Goal: Use online tool/utility: Utilize a website feature to perform a specific function

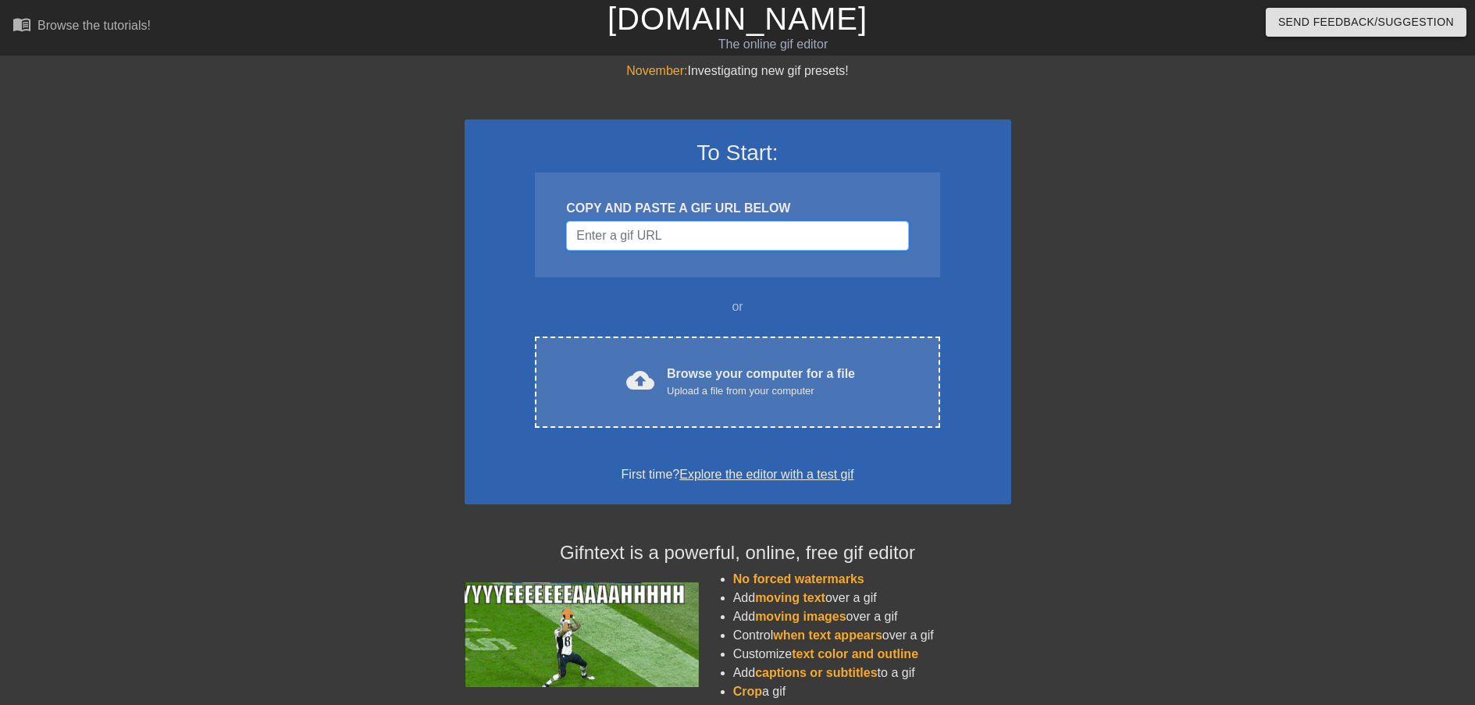
click at [741, 238] on input "Username" at bounding box center [737, 236] width 342 height 30
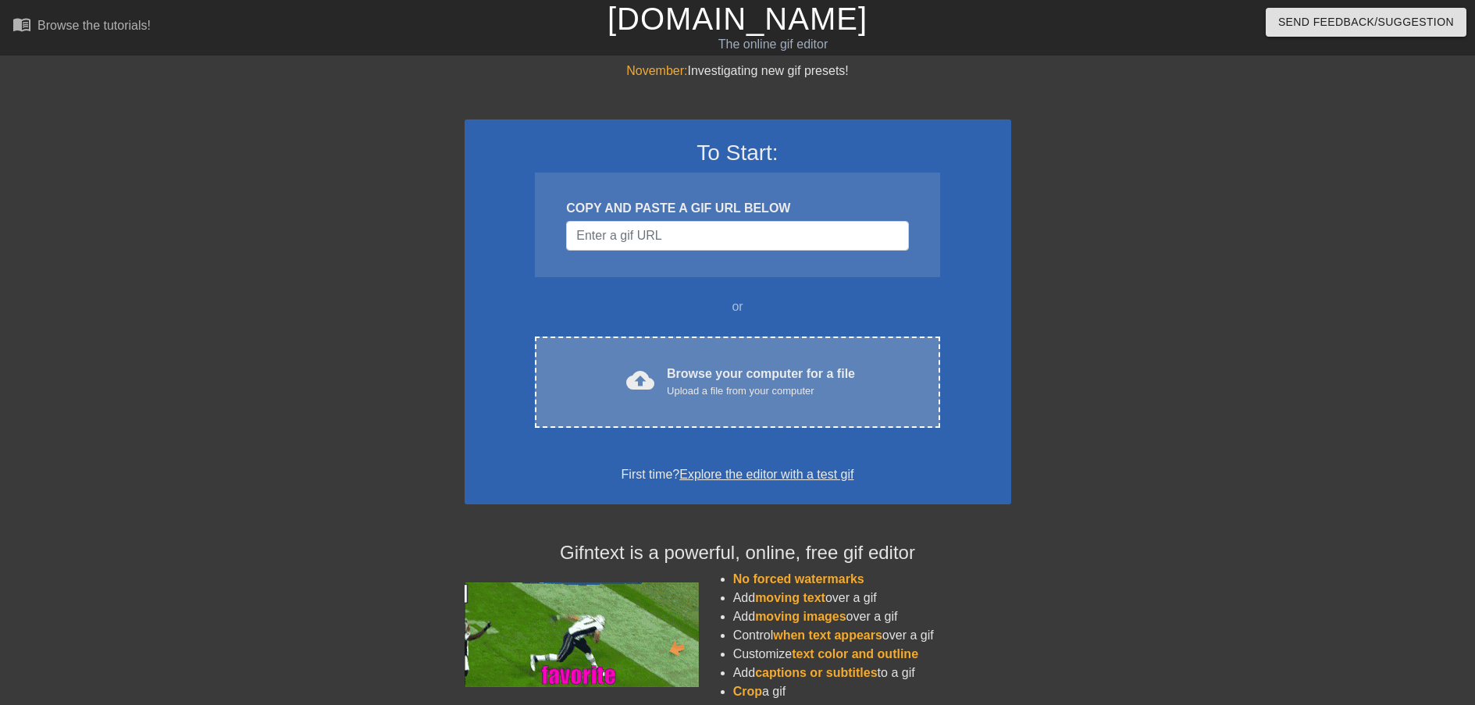
click at [772, 361] on div "cloud_upload Browse your computer for a file Upload a file from your computer C…" at bounding box center [737, 382] width 405 height 91
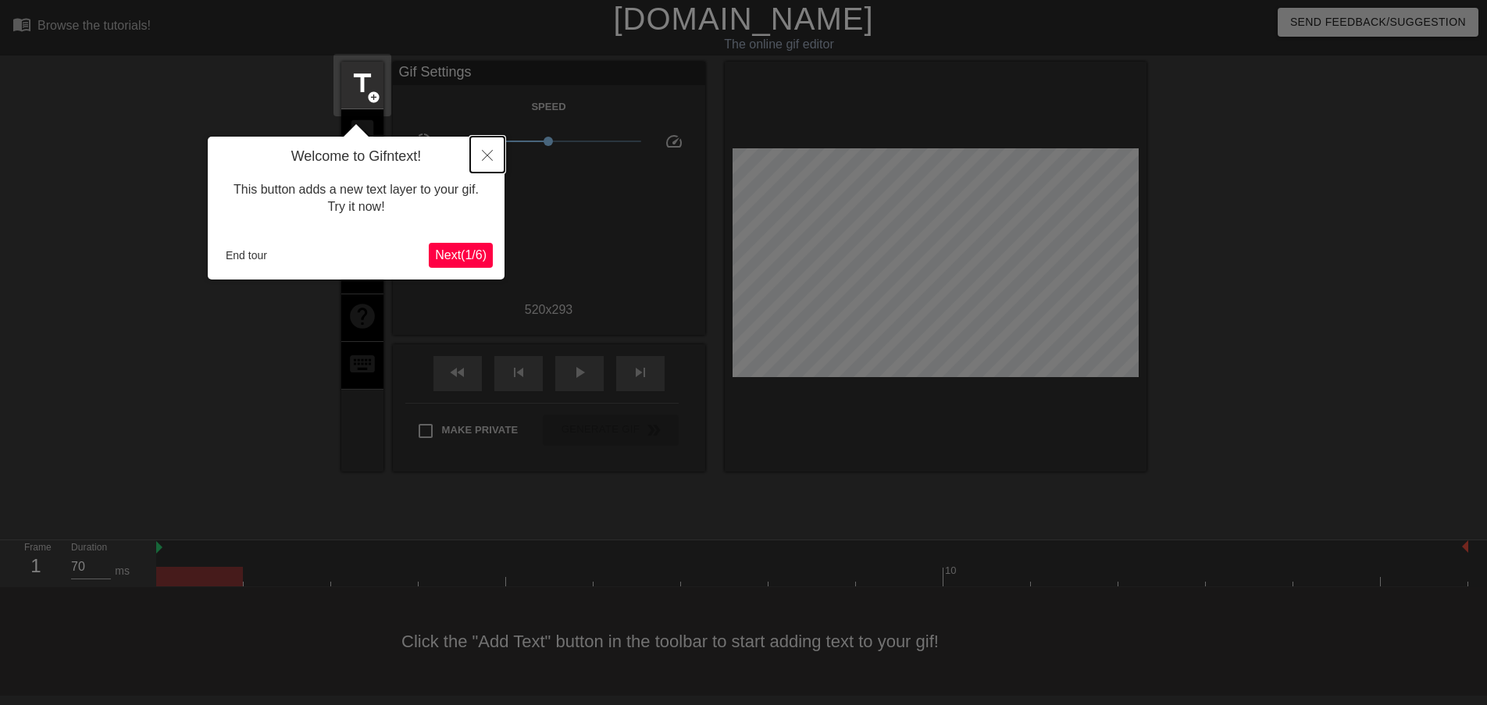
click at [486, 160] on icon "Close" at bounding box center [487, 155] width 11 height 11
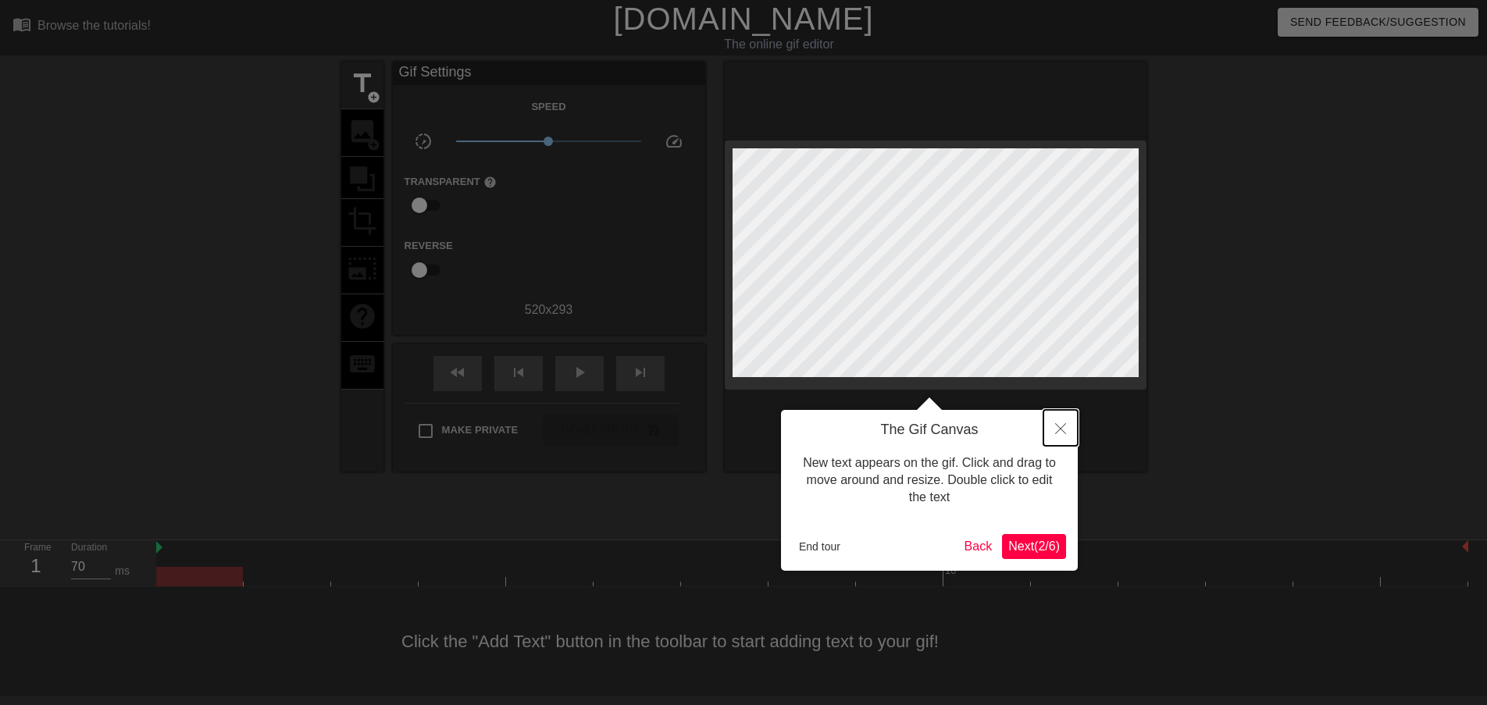
click at [1059, 429] on icon "Close" at bounding box center [1060, 428] width 11 height 11
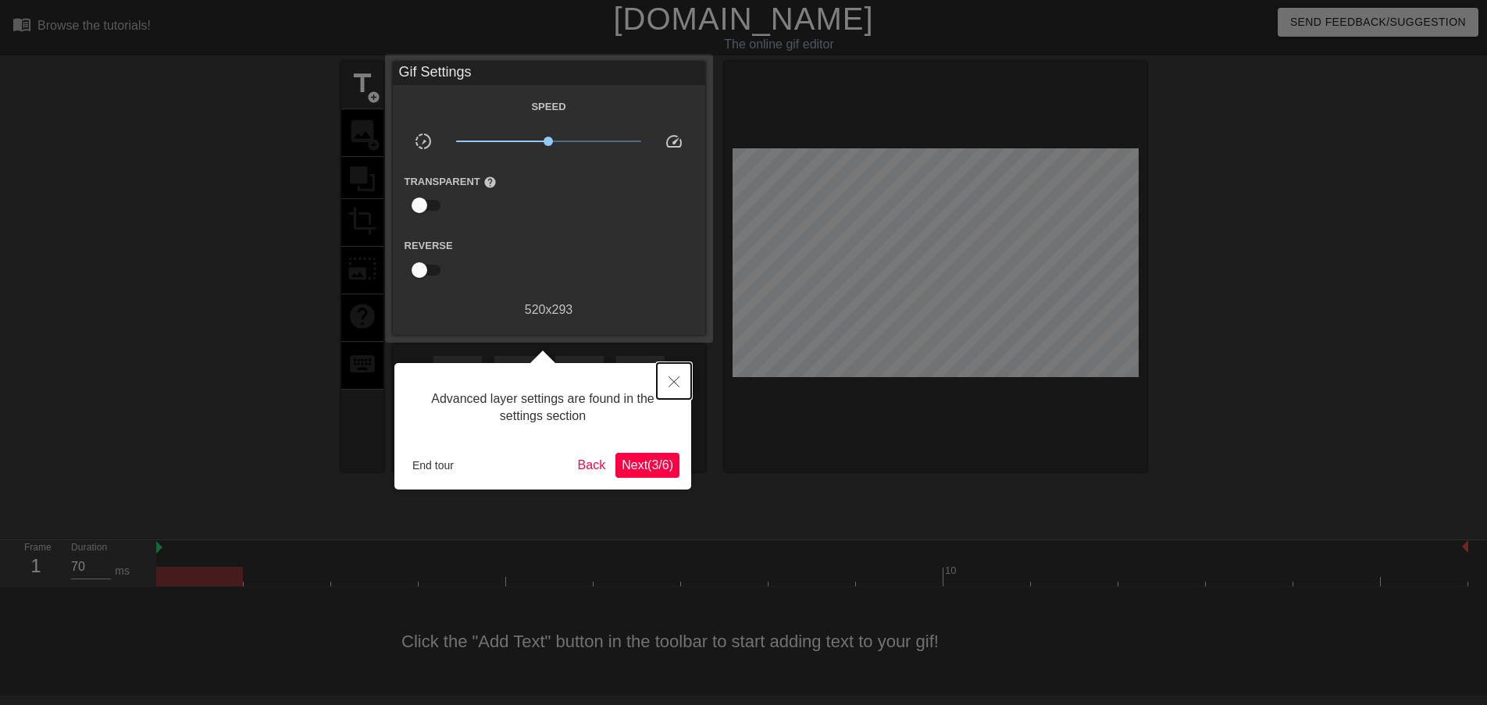
click at [661, 390] on button "Close" at bounding box center [674, 381] width 34 height 36
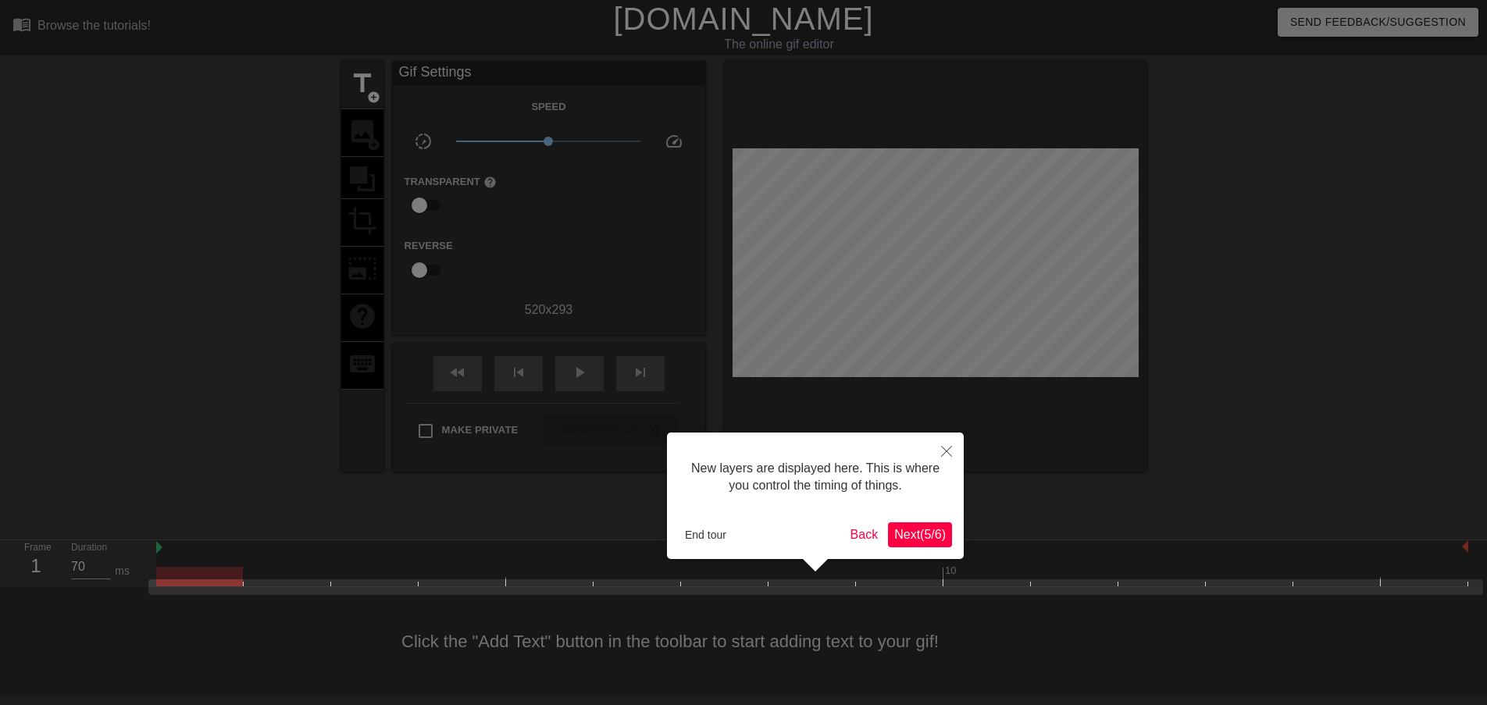
scroll to position [13, 0]
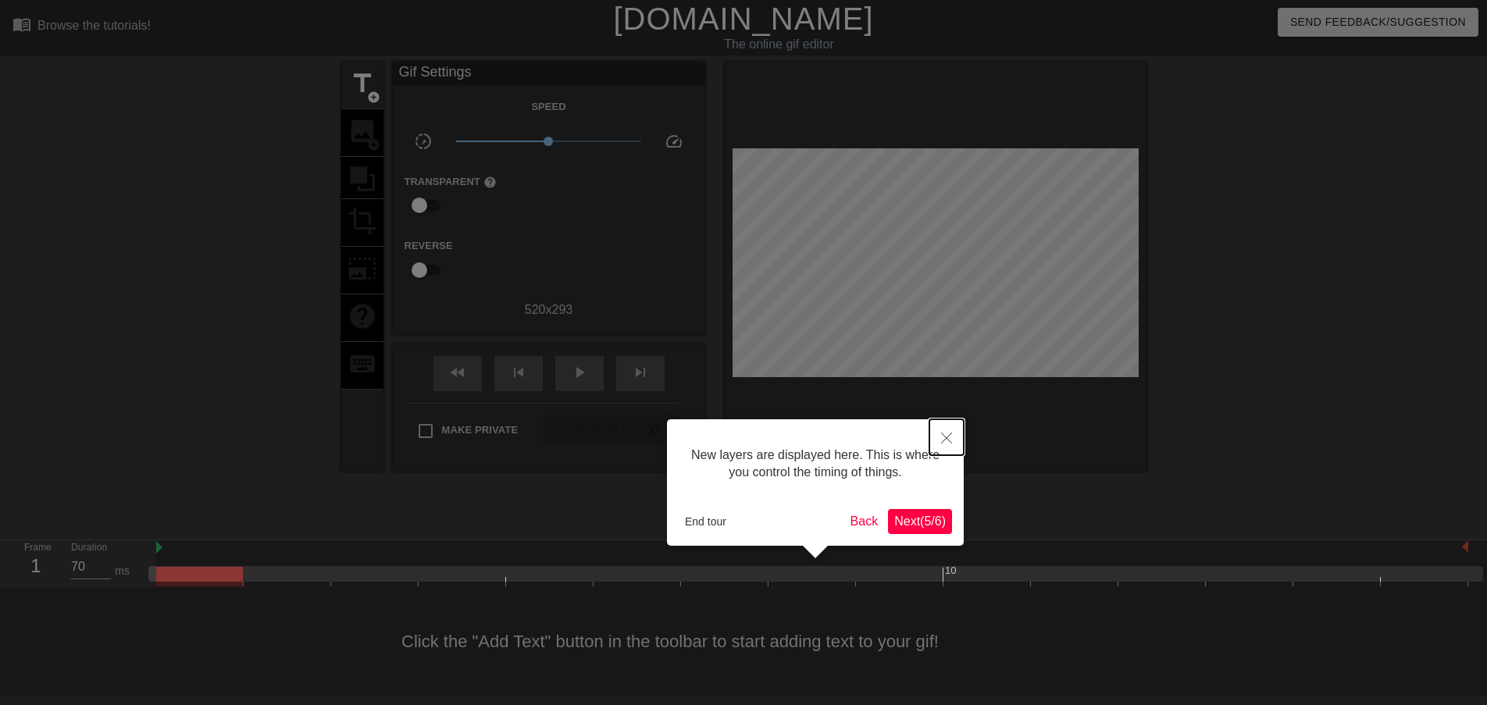
click at [948, 441] on icon "Close" at bounding box center [946, 438] width 11 height 11
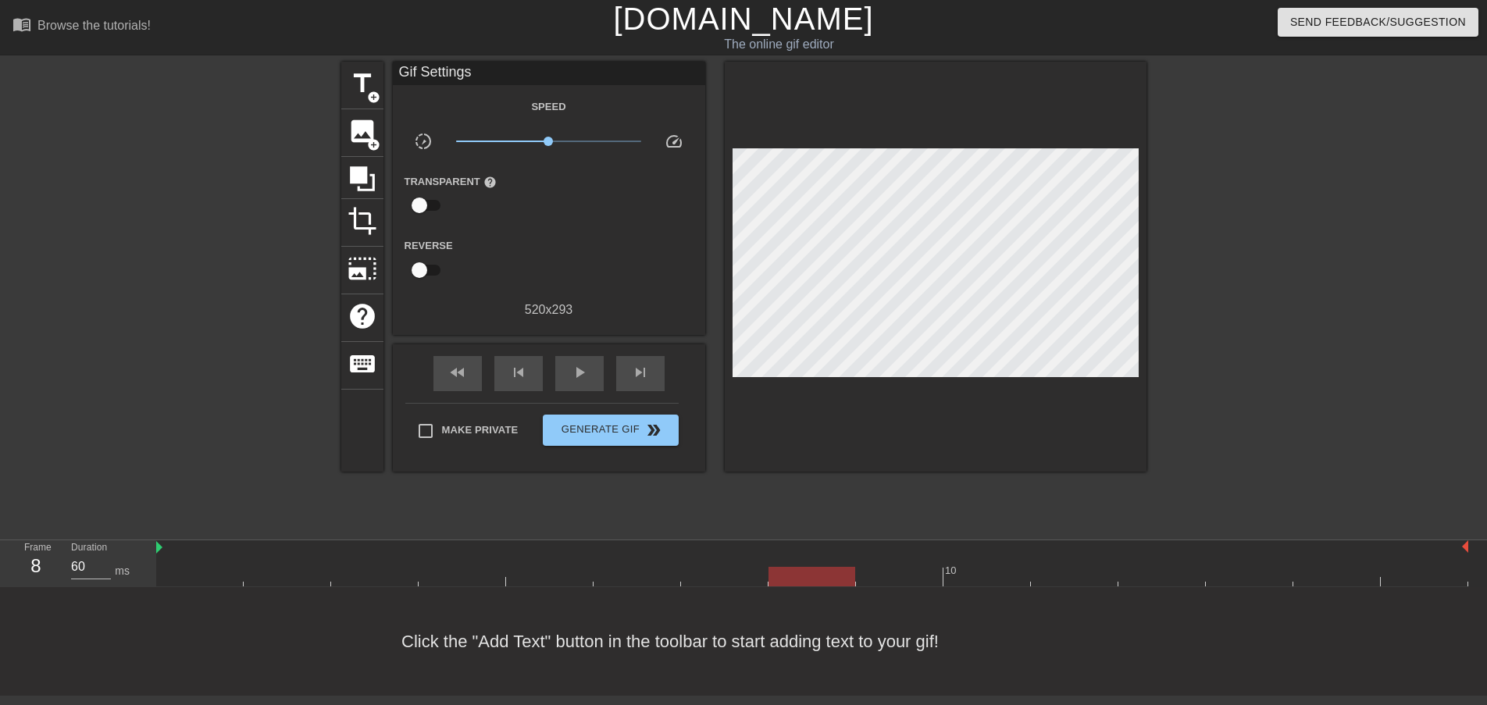
type input "70"
drag, startPoint x: 213, startPoint y: 580, endPoint x: 726, endPoint y: 575, distance: 513.1
click at [726, 575] on div at bounding box center [724, 577] width 87 height 20
drag, startPoint x: 729, startPoint y: 640, endPoint x: 697, endPoint y: 628, distance: 34.4
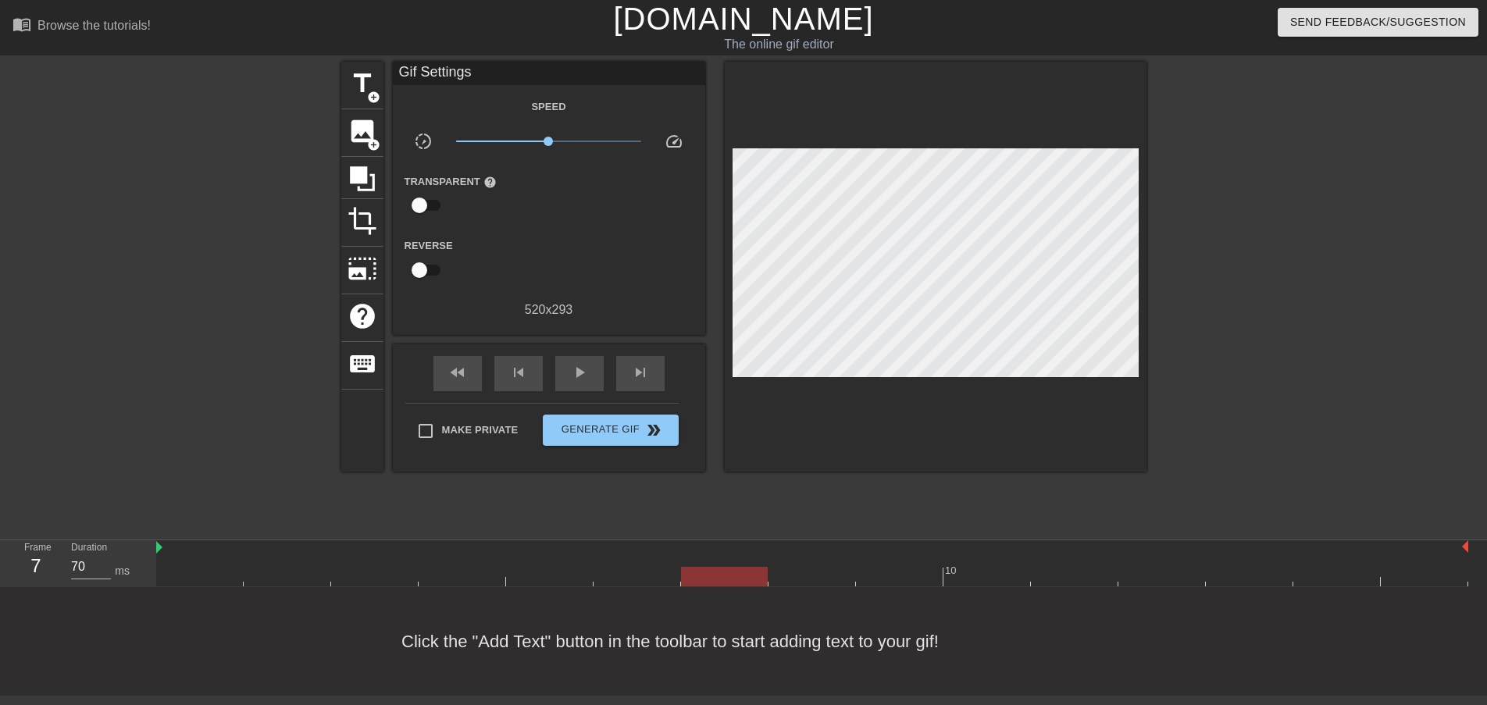
click at [729, 640] on div "Click the "Add Text" button in the toolbar to start adding text to your gif!" at bounding box center [743, 641] width 1487 height 109
click at [364, 108] on div "title add_circle" at bounding box center [362, 86] width 42 height 48
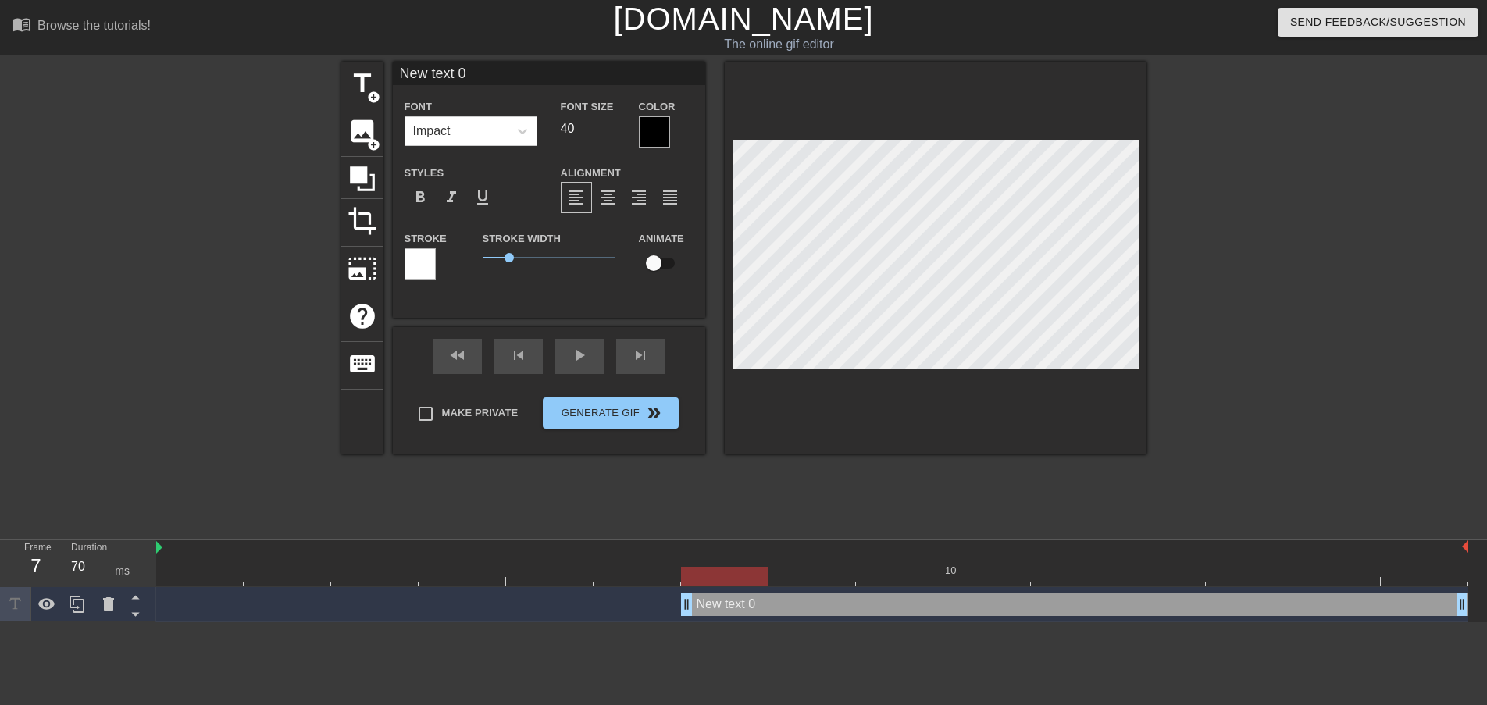
scroll to position [2, 3]
click at [658, 126] on div at bounding box center [654, 131] width 31 height 31
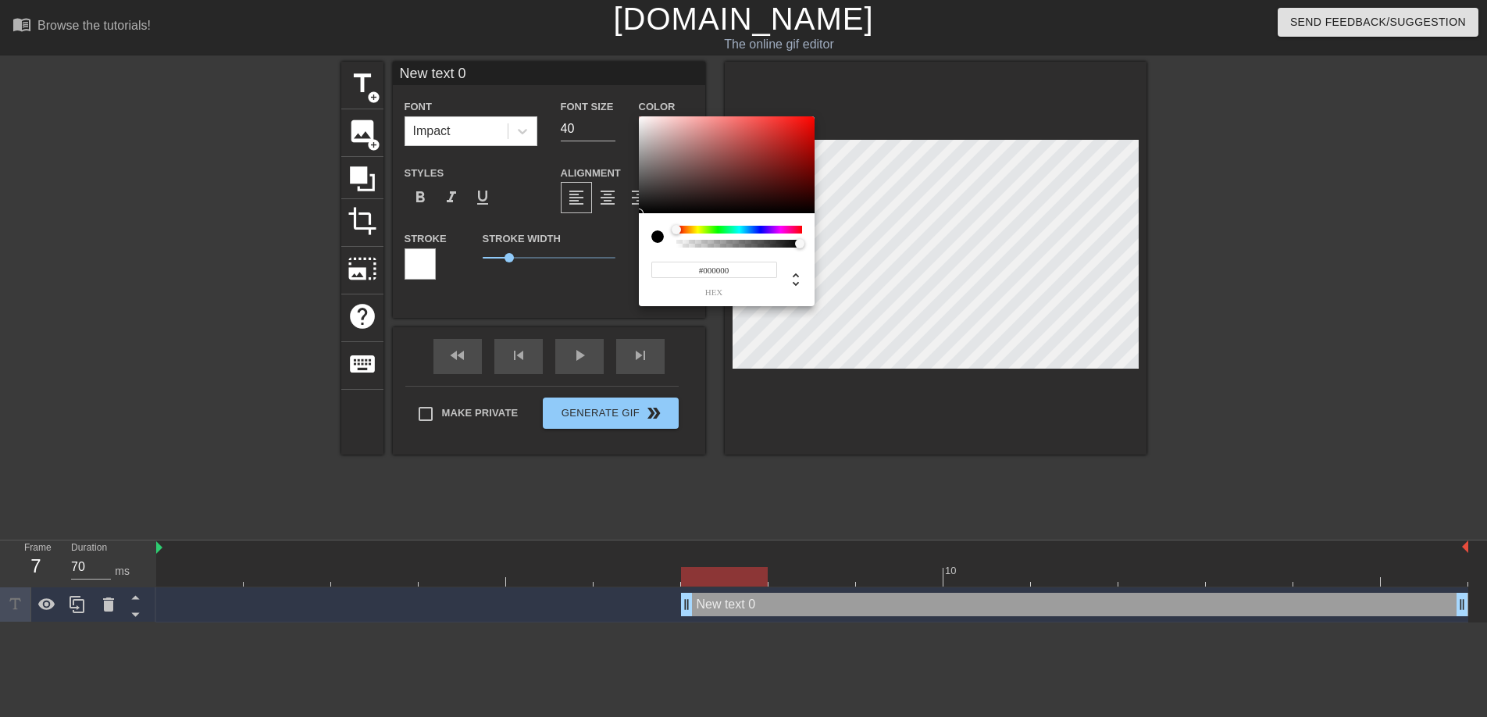
drag, startPoint x: 676, startPoint y: 231, endPoint x: 654, endPoint y: 236, distance: 22.4
click at [654, 236] on div at bounding box center [726, 237] width 151 height 22
type input "0"
drag, startPoint x: 799, startPoint y: 243, endPoint x: 650, endPoint y: 245, distance: 149.2
click at [650, 245] on div "0 r 0 g 0 b 0 a" at bounding box center [727, 259] width 176 height 93
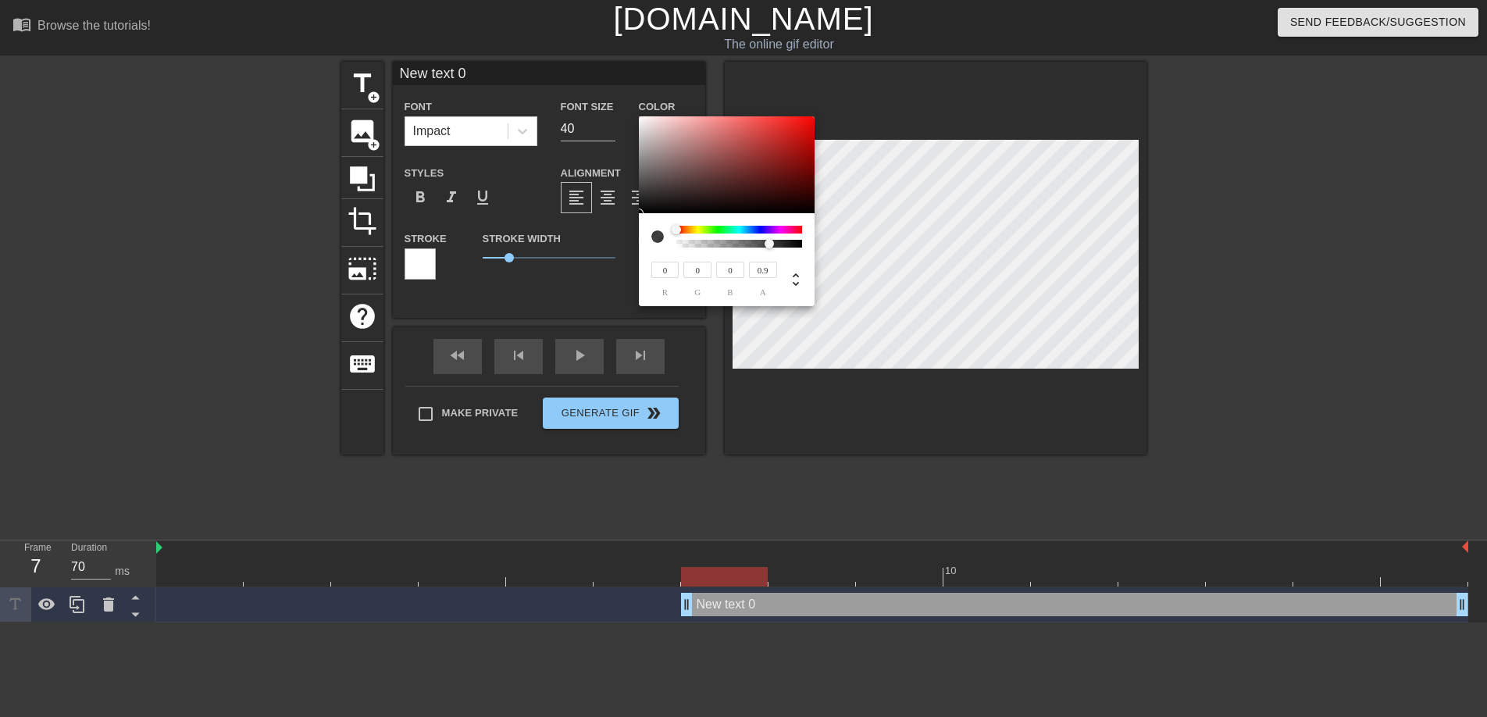
type input "1"
drag, startPoint x: 679, startPoint y: 244, endPoint x: 829, endPoint y: 244, distance: 149.9
click at [829, 244] on div "0 r 0 g 0 b 1 a" at bounding box center [743, 358] width 1487 height 717
click at [669, 269] on input "0" at bounding box center [665, 270] width 28 height 16
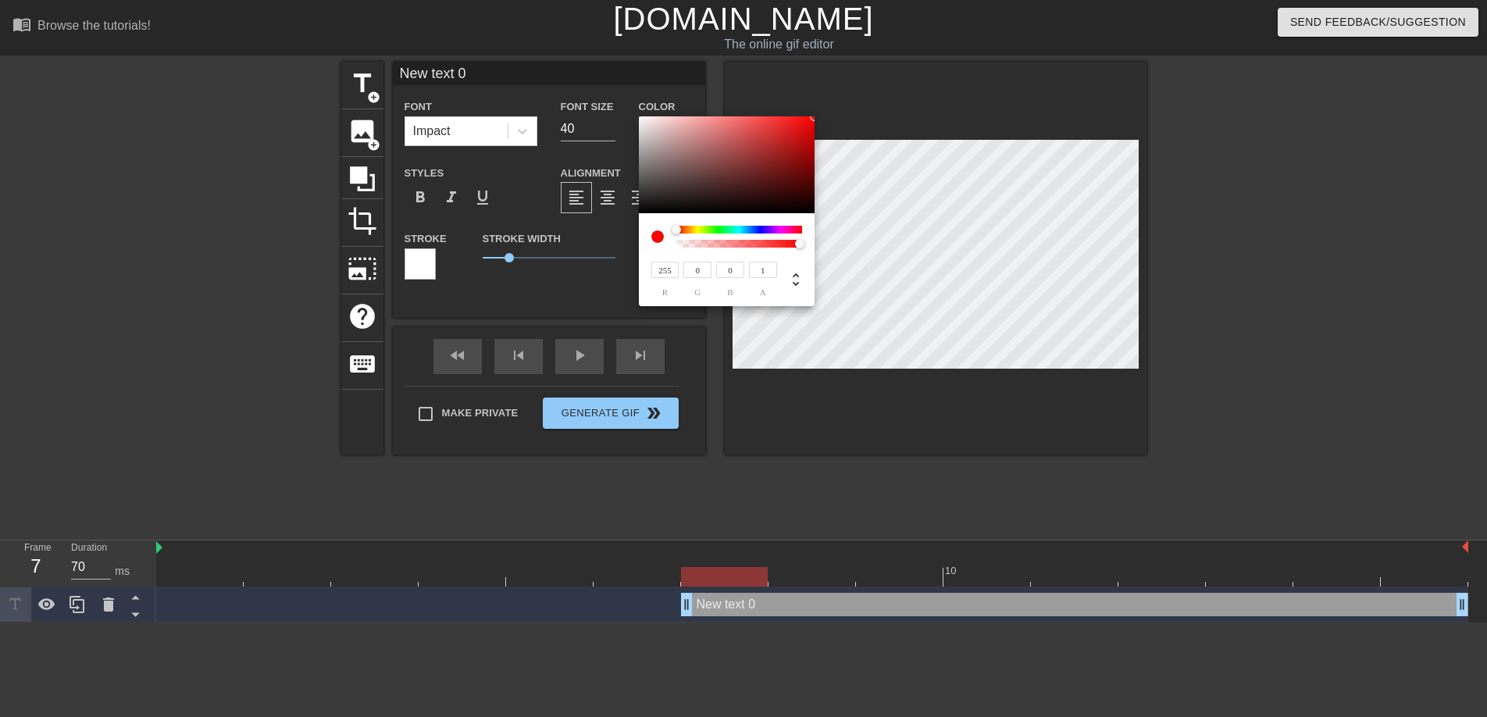
type input "255"
click at [688, 269] on input "0" at bounding box center [697, 270] width 28 height 16
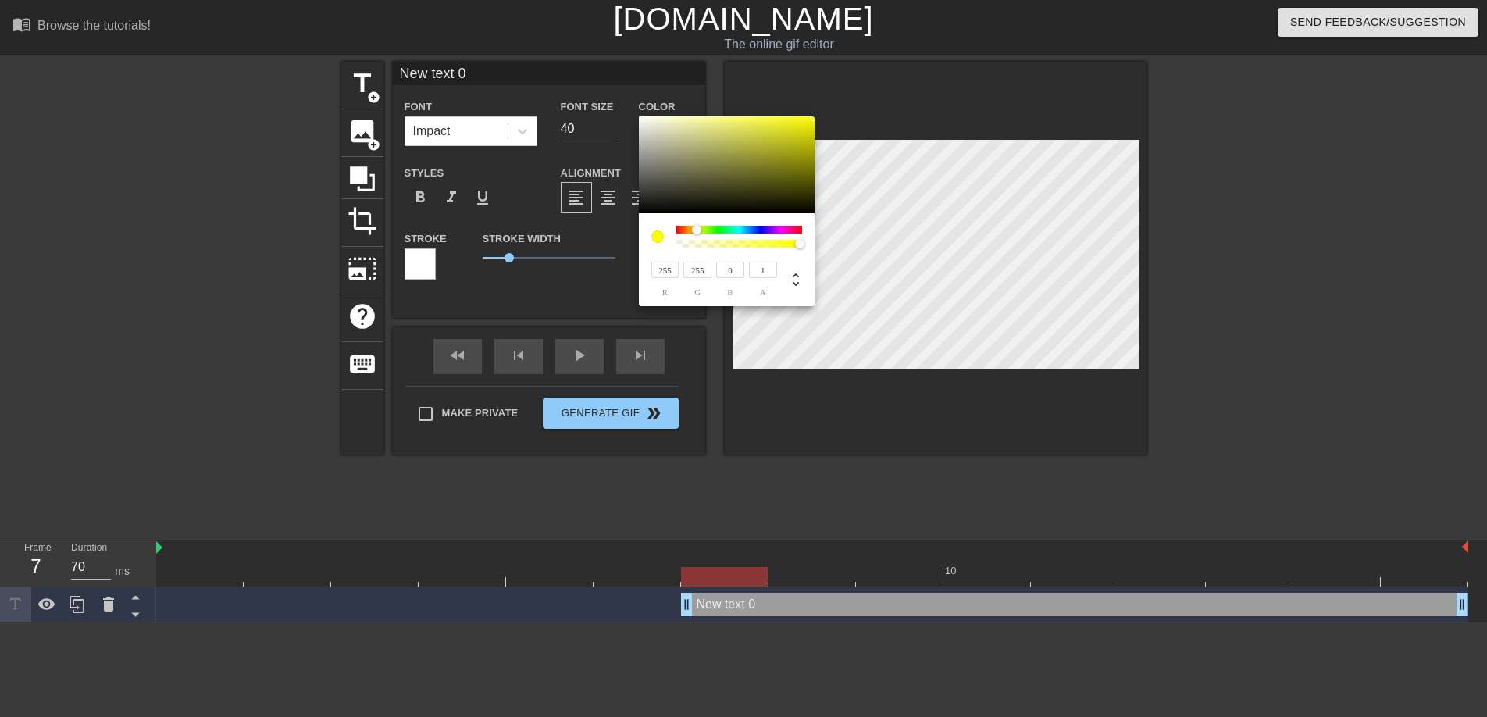
type input "255"
click at [728, 273] on input "0" at bounding box center [730, 270] width 28 height 16
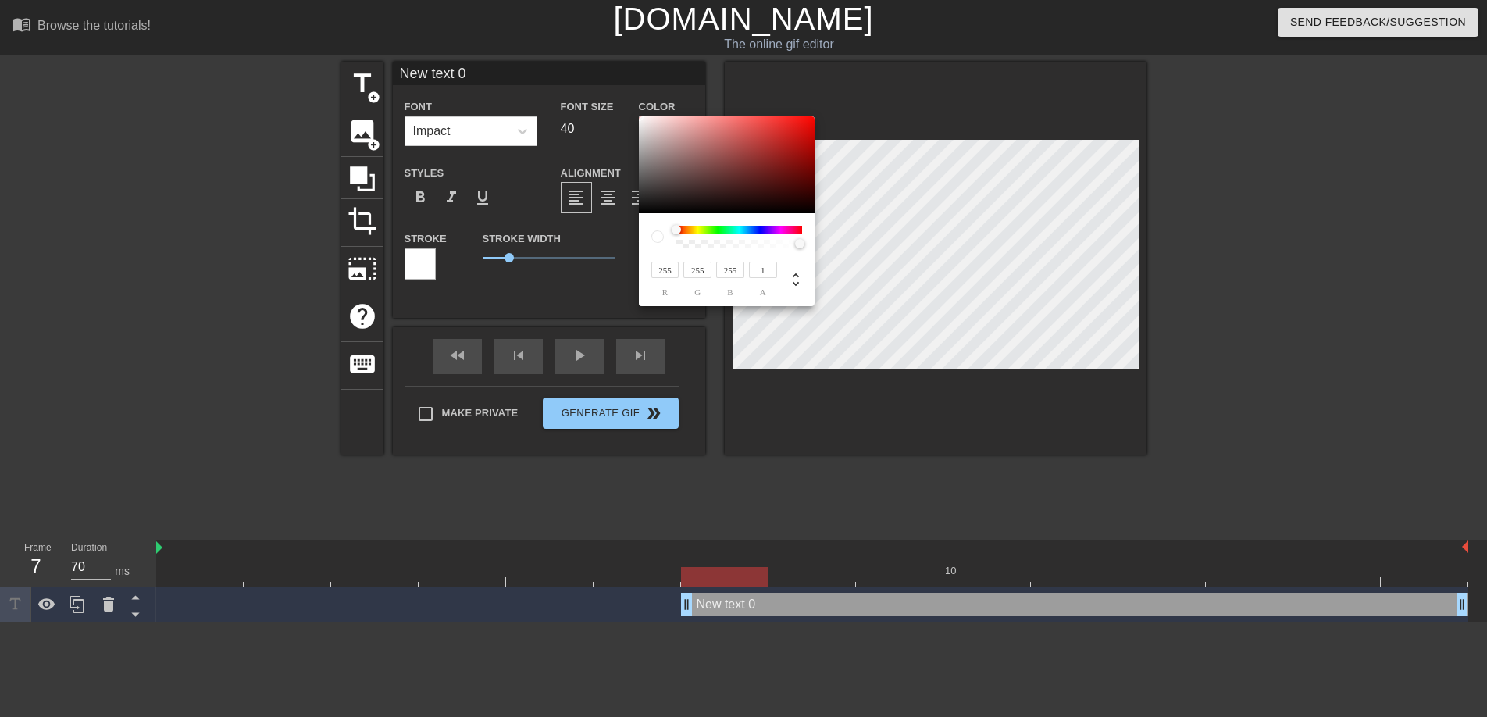
type input "255"
click at [764, 268] on input "1" at bounding box center [763, 270] width 28 height 16
click at [782, 290] on div at bounding box center [789, 278] width 25 height 37
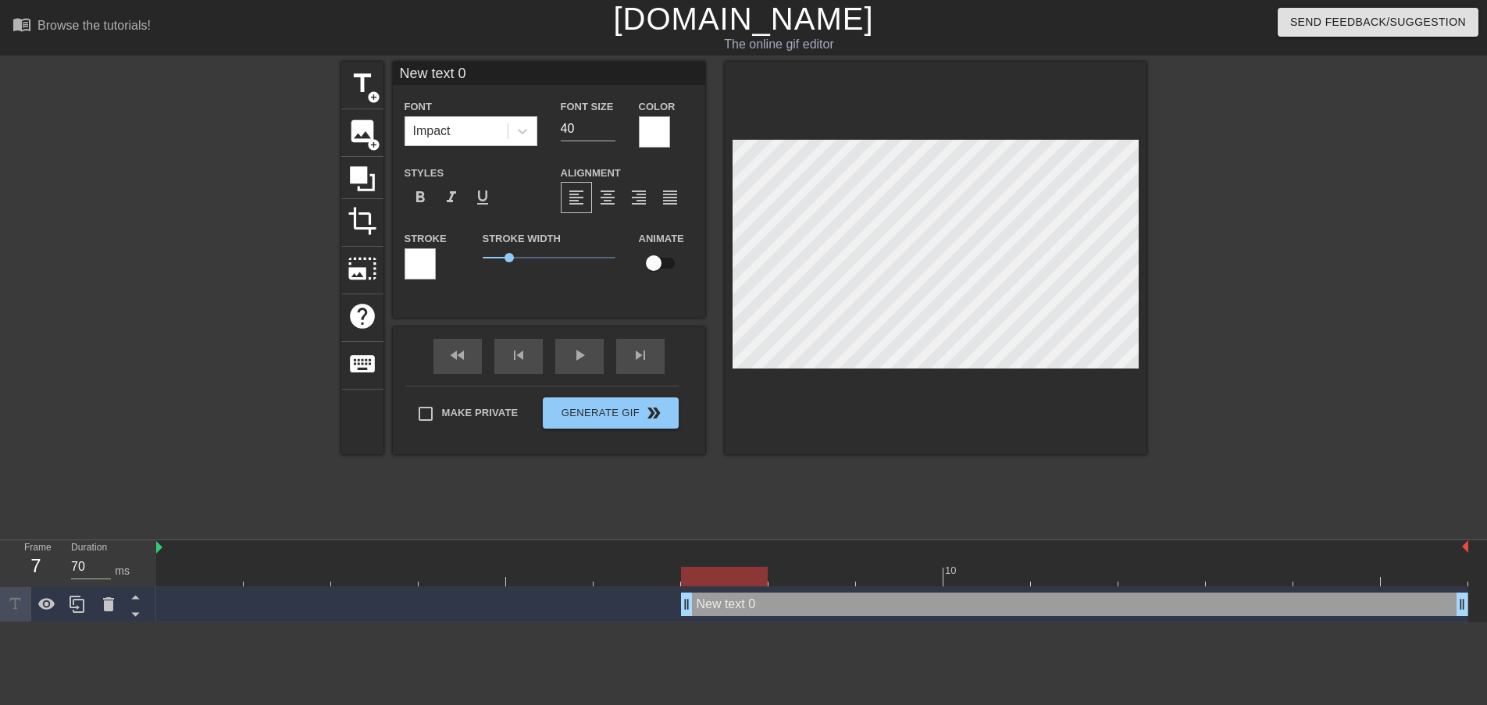
click at [422, 265] on div at bounding box center [420, 263] width 31 height 31
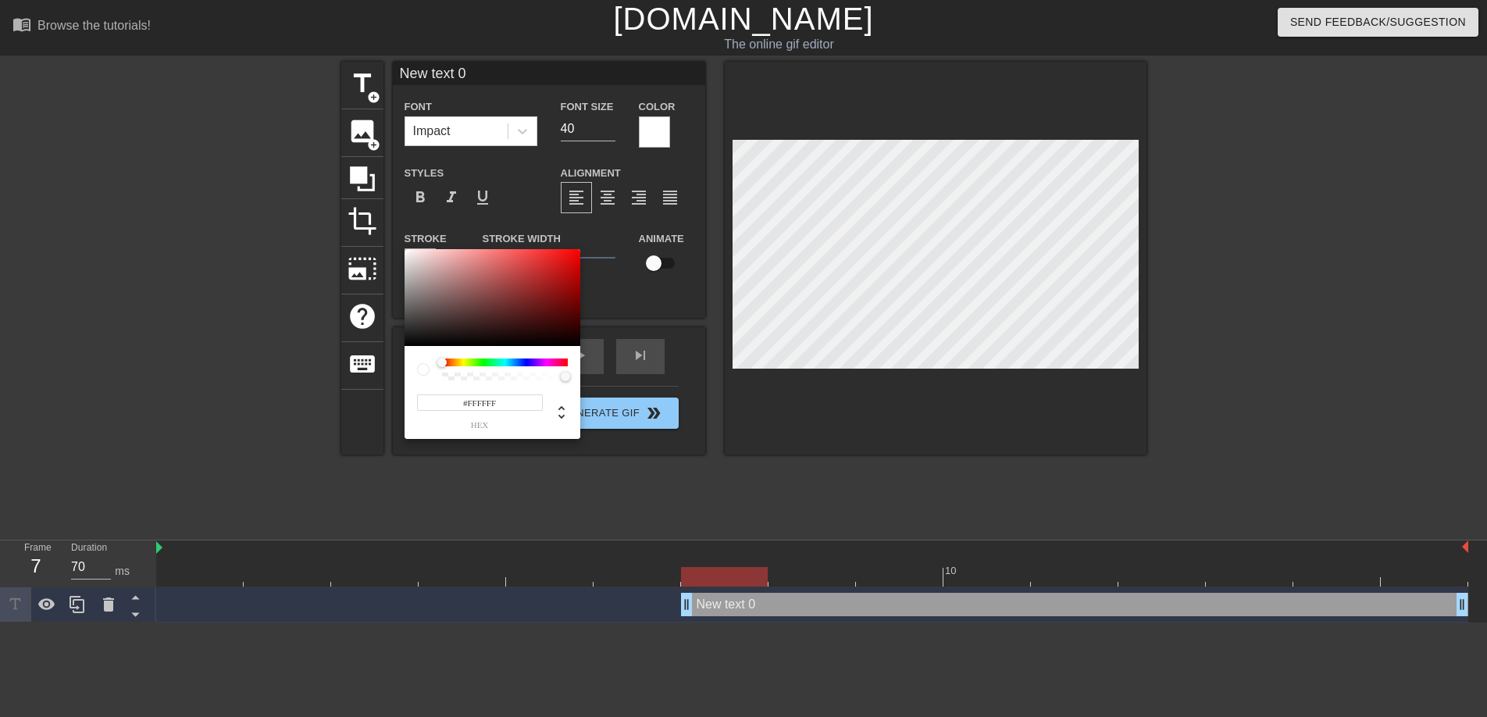
click at [470, 401] on input "#FFFFFF" at bounding box center [480, 402] width 126 height 16
type input "000000"
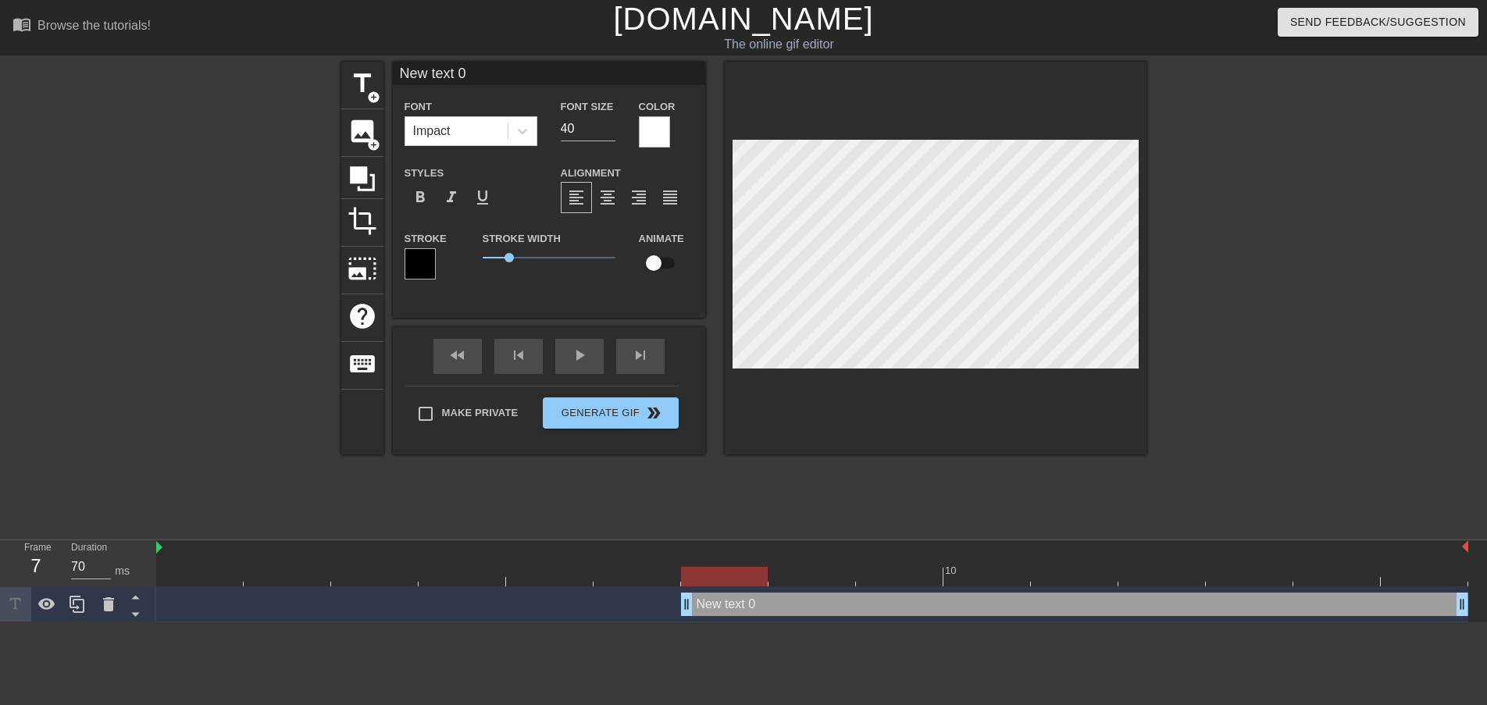
scroll to position [2, 4]
drag, startPoint x: 731, startPoint y: 608, endPoint x: 689, endPoint y: 605, distance: 42.3
click at [689, 605] on div "New text 0 drag_handle drag_handle" at bounding box center [1074, 604] width 787 height 23
type input "D"
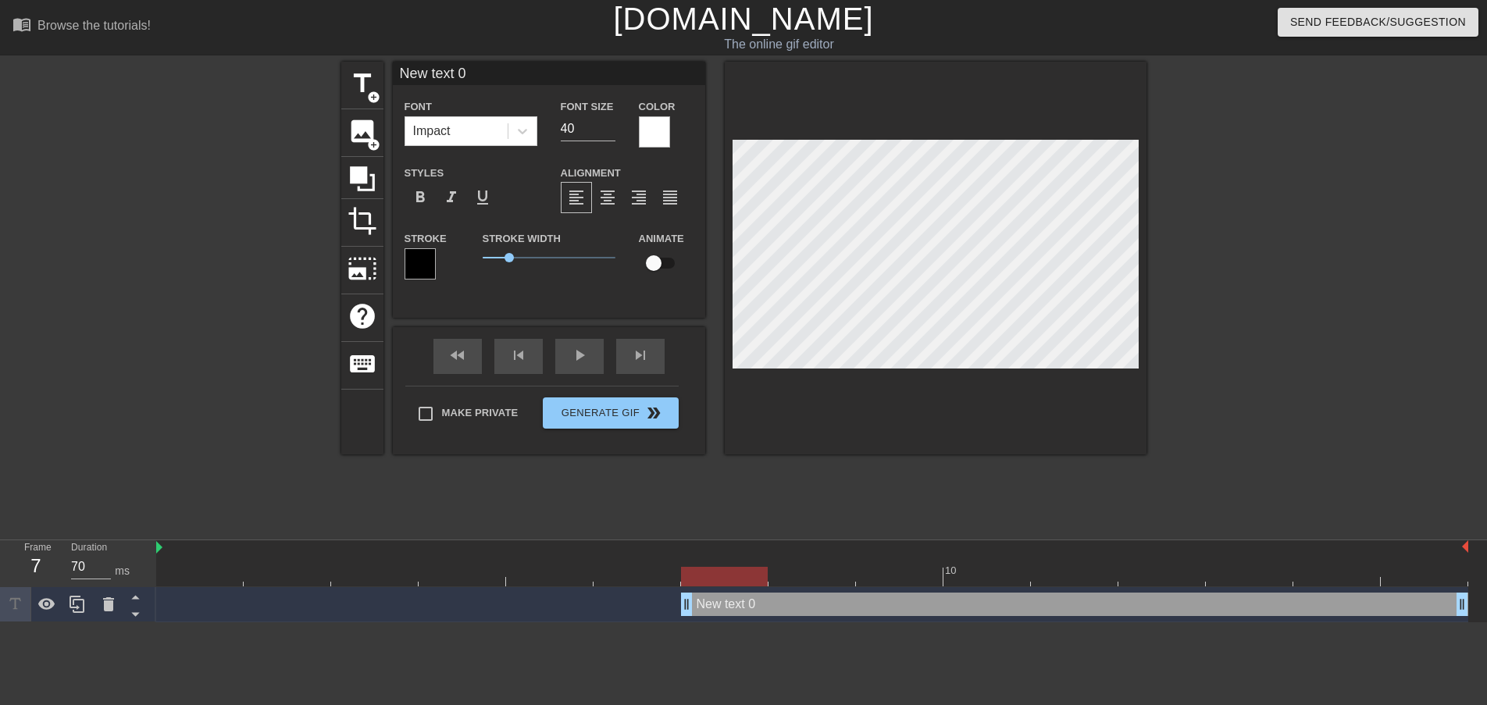
type textarea "D"
type input "D1"
type textarea "D1"
type input "D12"
type textarea "D12"
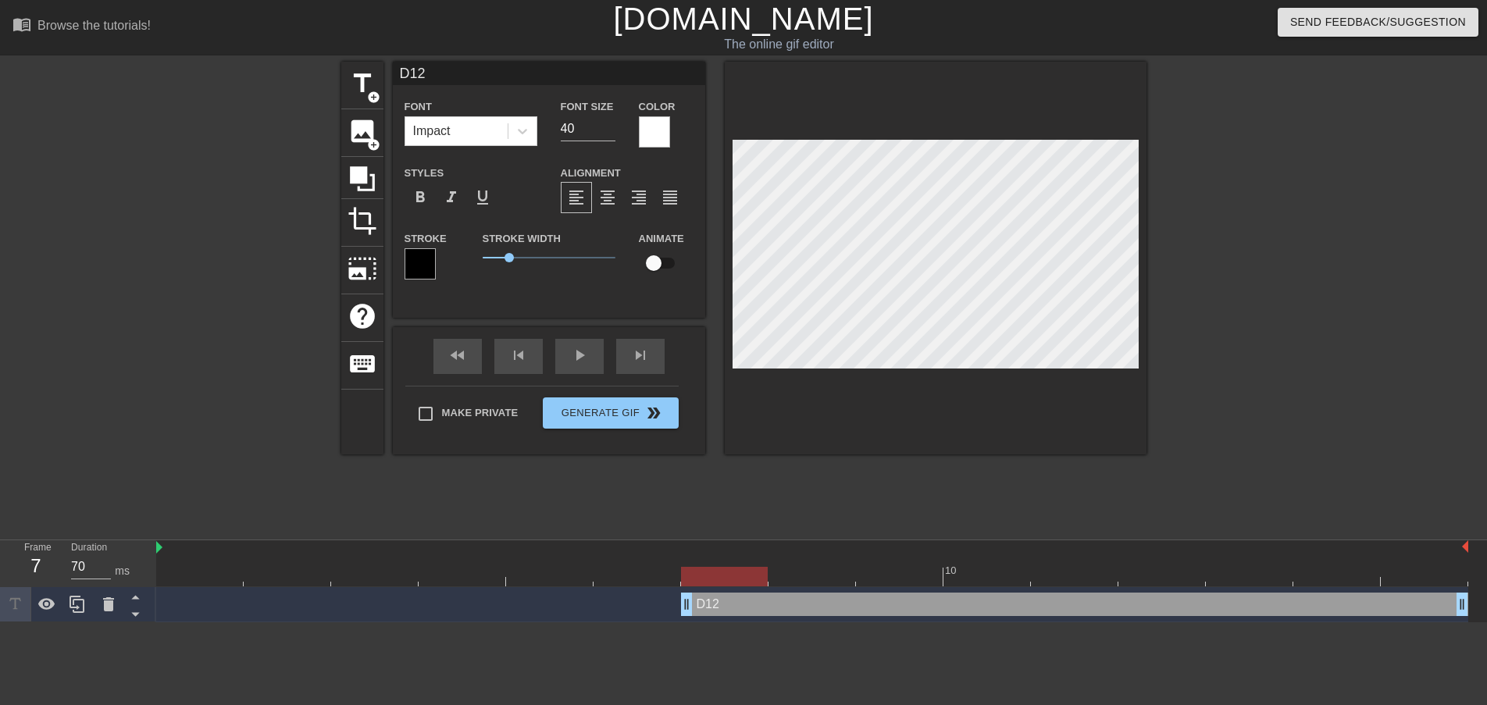
type input "D123"
type textarea "D123"
type input "D1234"
type textarea "D1234"
type input "D12345"
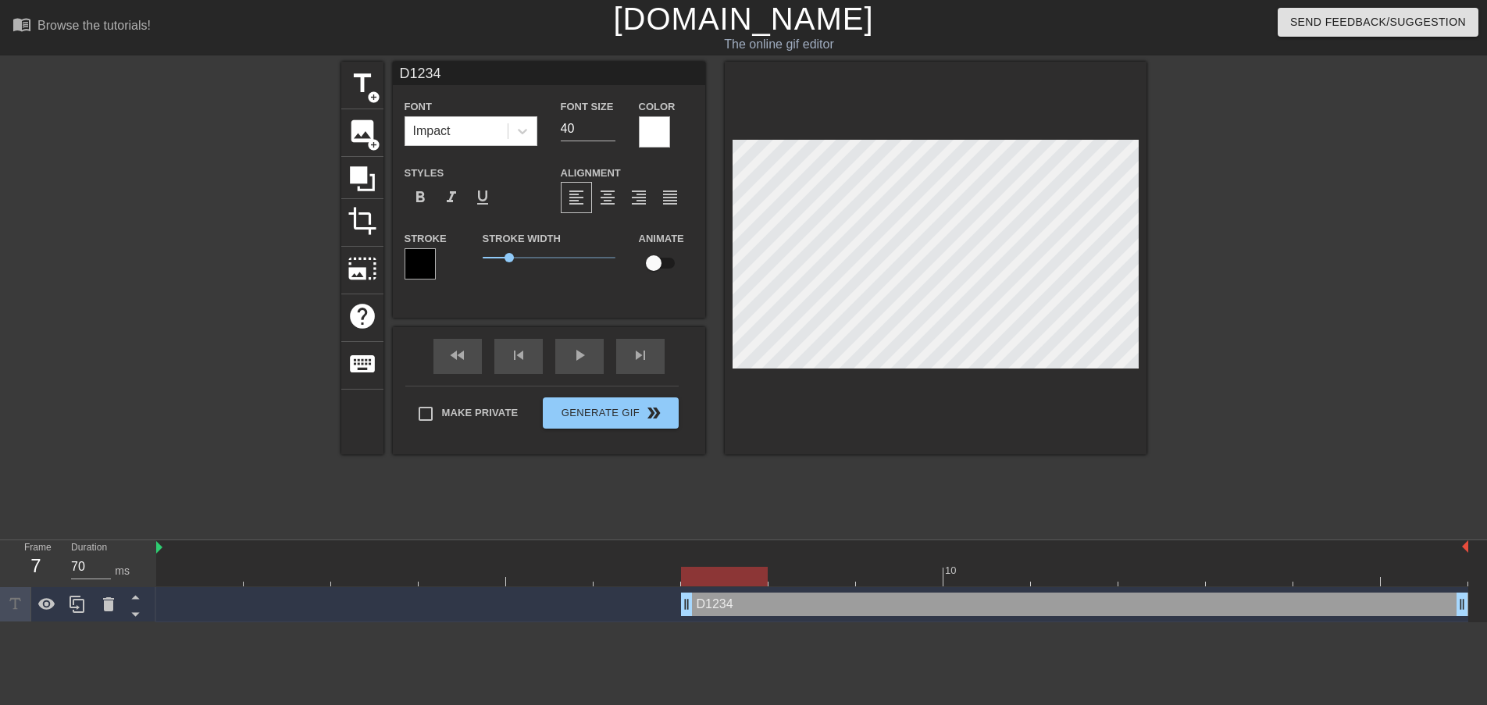
type textarea "D12345"
type input "D123456"
type textarea "D123456"
type input "D1234567"
type textarea "D1234567"
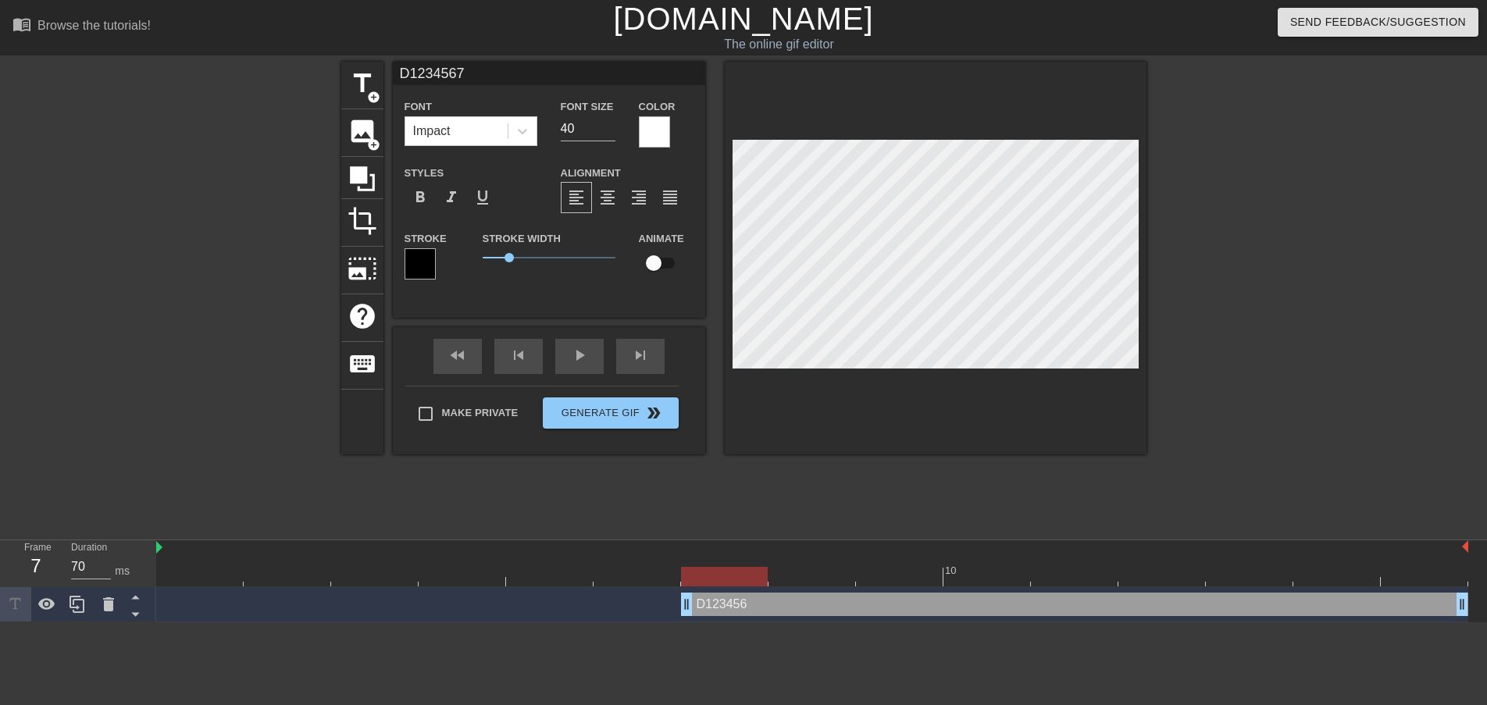
type input "D12345678"
type textarea "D12345678"
type input "D123456789"
type textarea "D123456789"
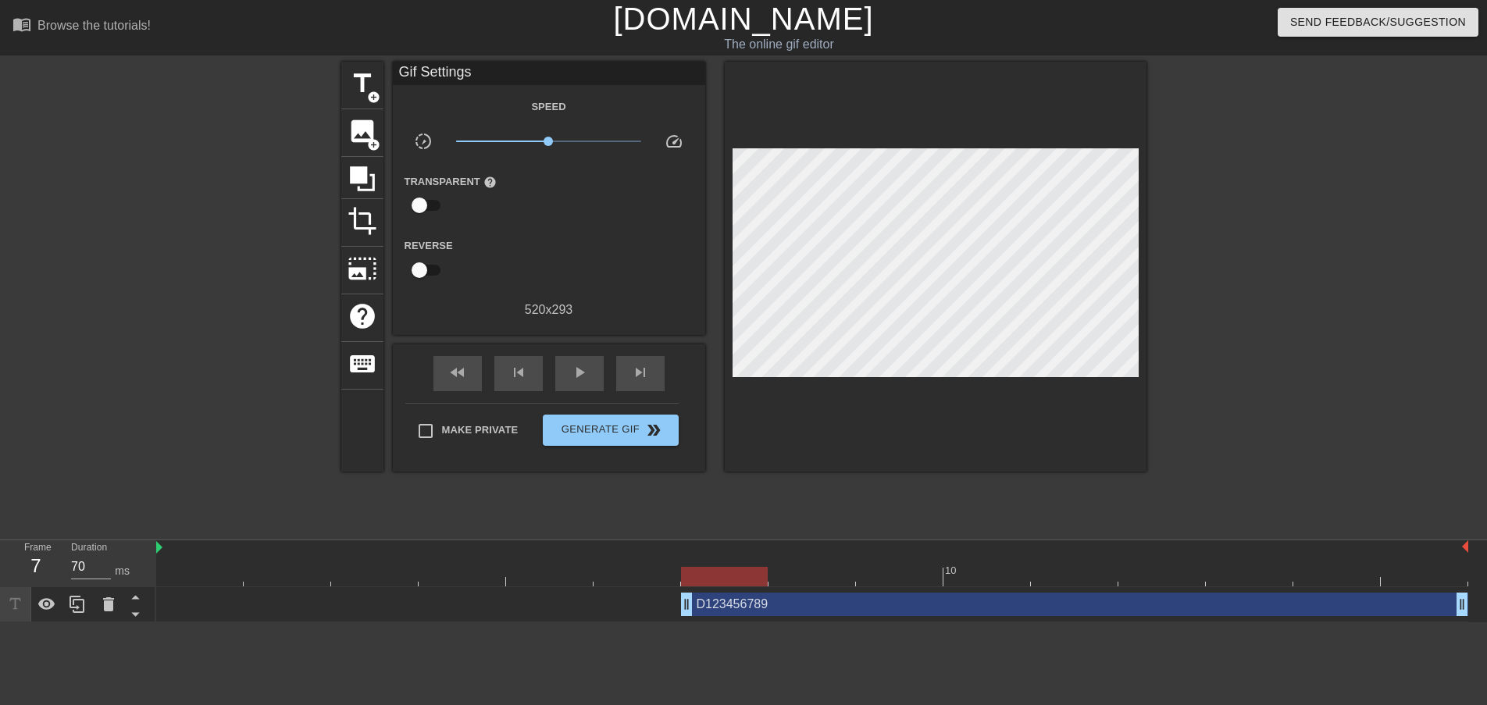
click at [233, 320] on div at bounding box center [205, 296] width 234 height 469
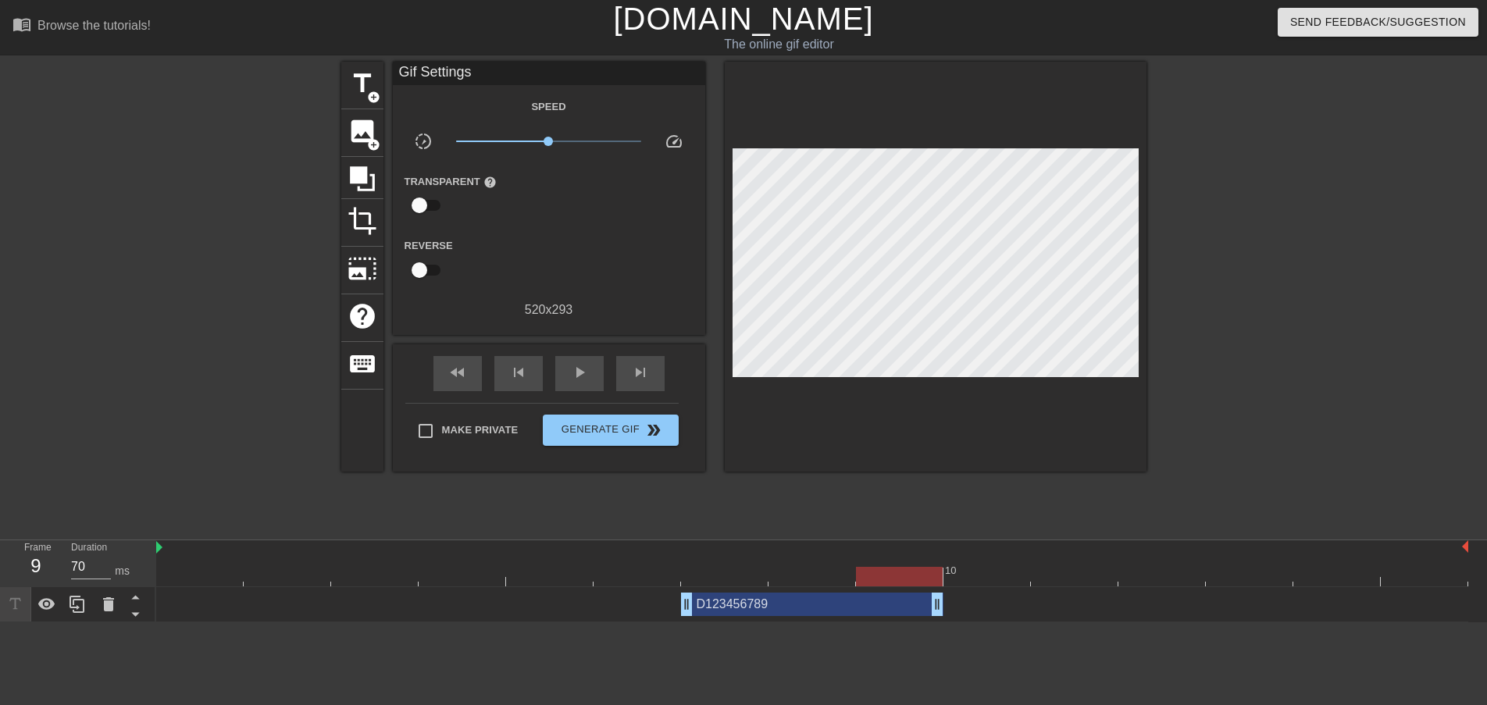
drag, startPoint x: 1456, startPoint y: 602, endPoint x: 924, endPoint y: 608, distance: 532.6
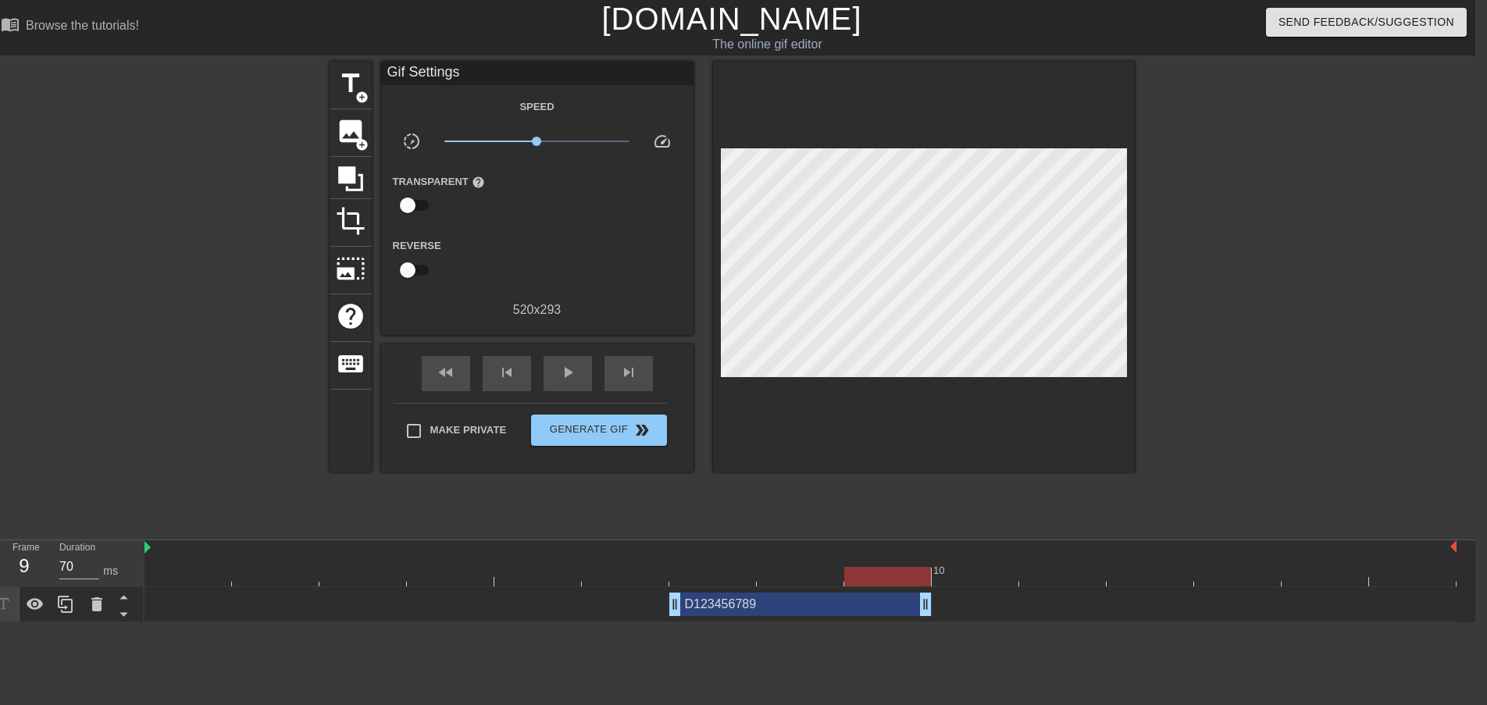
scroll to position [0, 0]
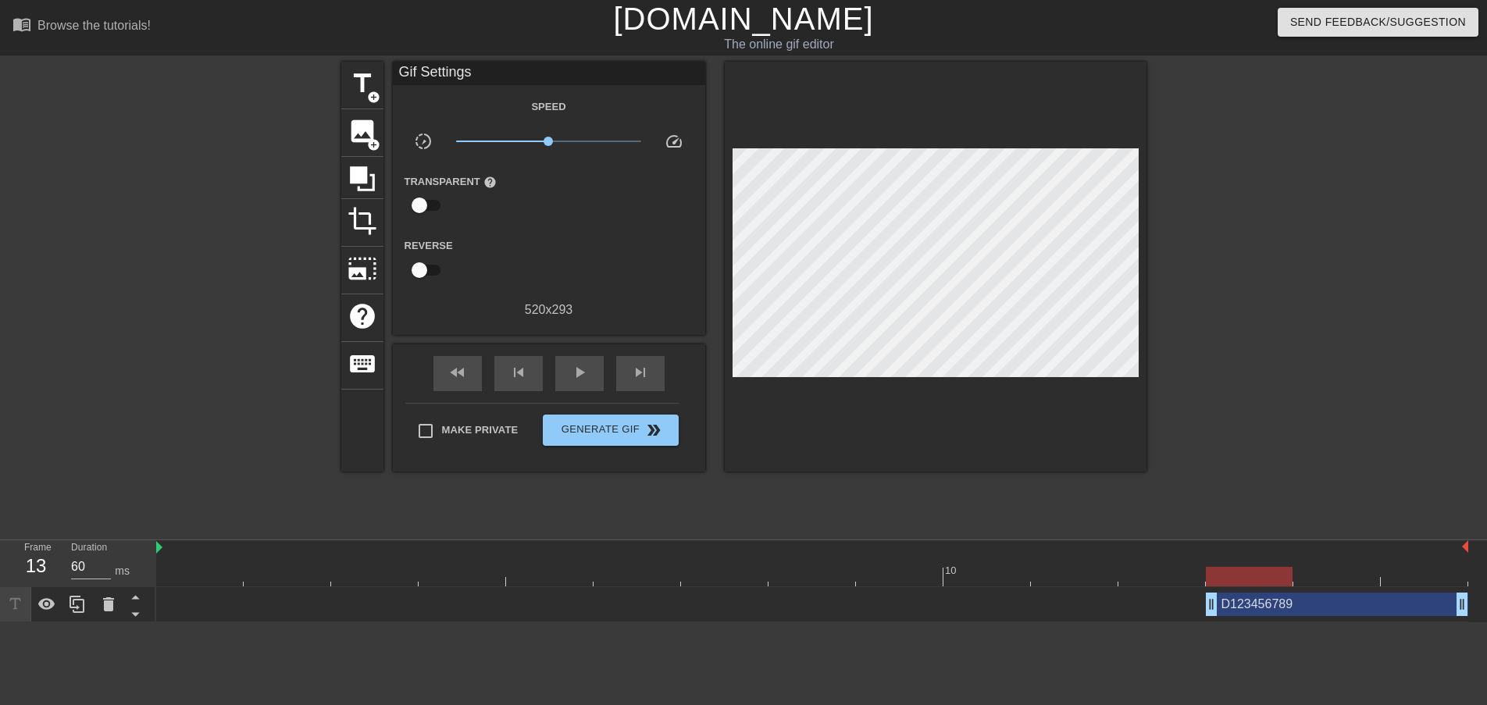
type input "70"
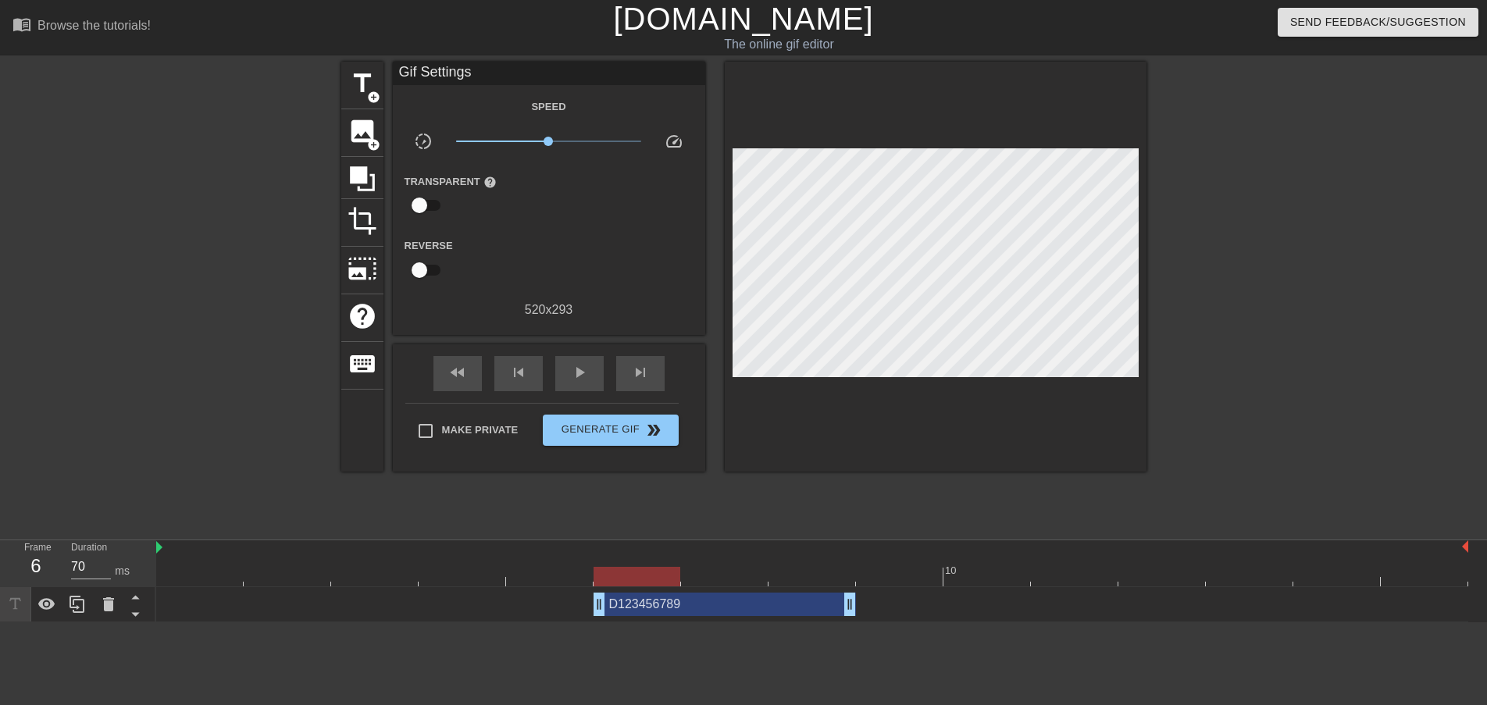
drag, startPoint x: 789, startPoint y: 605, endPoint x: 689, endPoint y: 600, distance: 100.9
click at [689, 600] on div "D123456789 drag_handle drag_handle" at bounding box center [724, 604] width 262 height 23
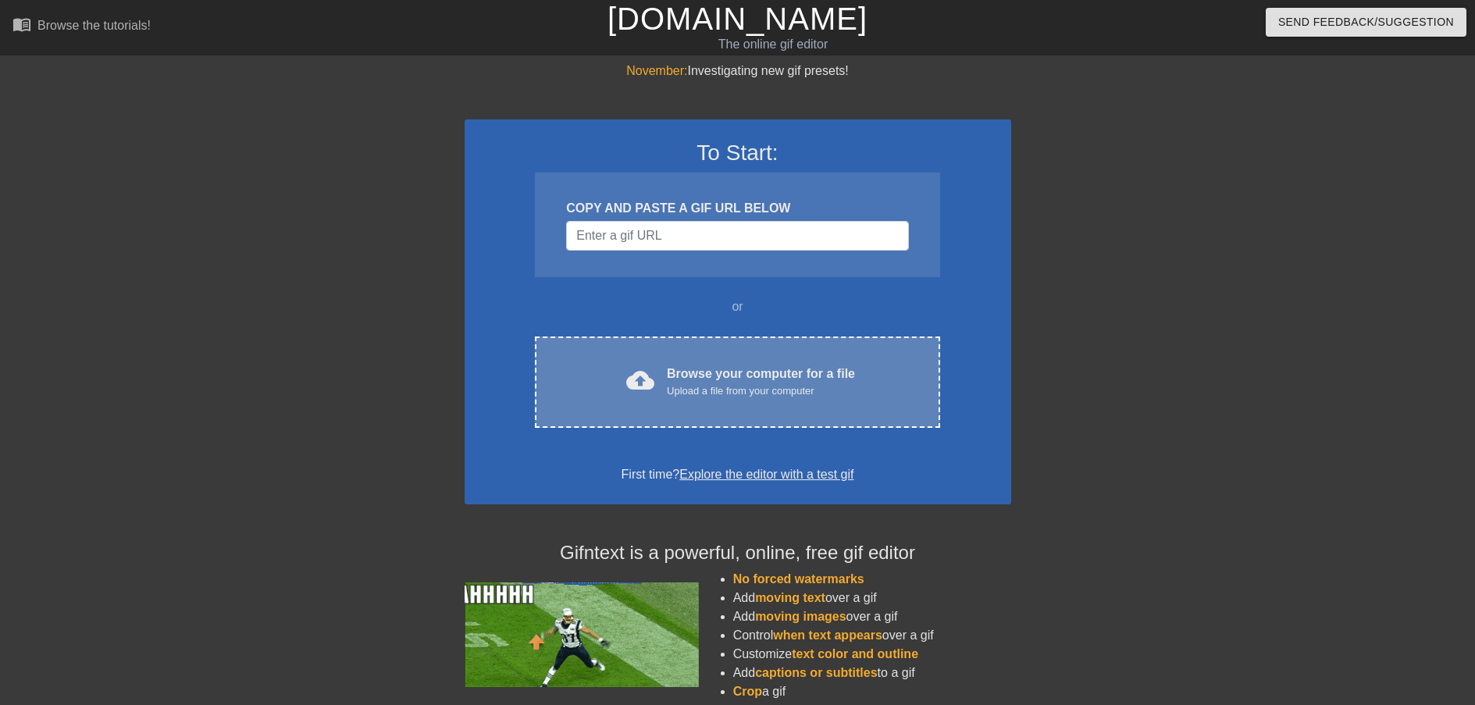
click at [734, 356] on div "cloud_upload Browse your computer for a file Upload a file from your computer C…" at bounding box center [737, 382] width 405 height 91
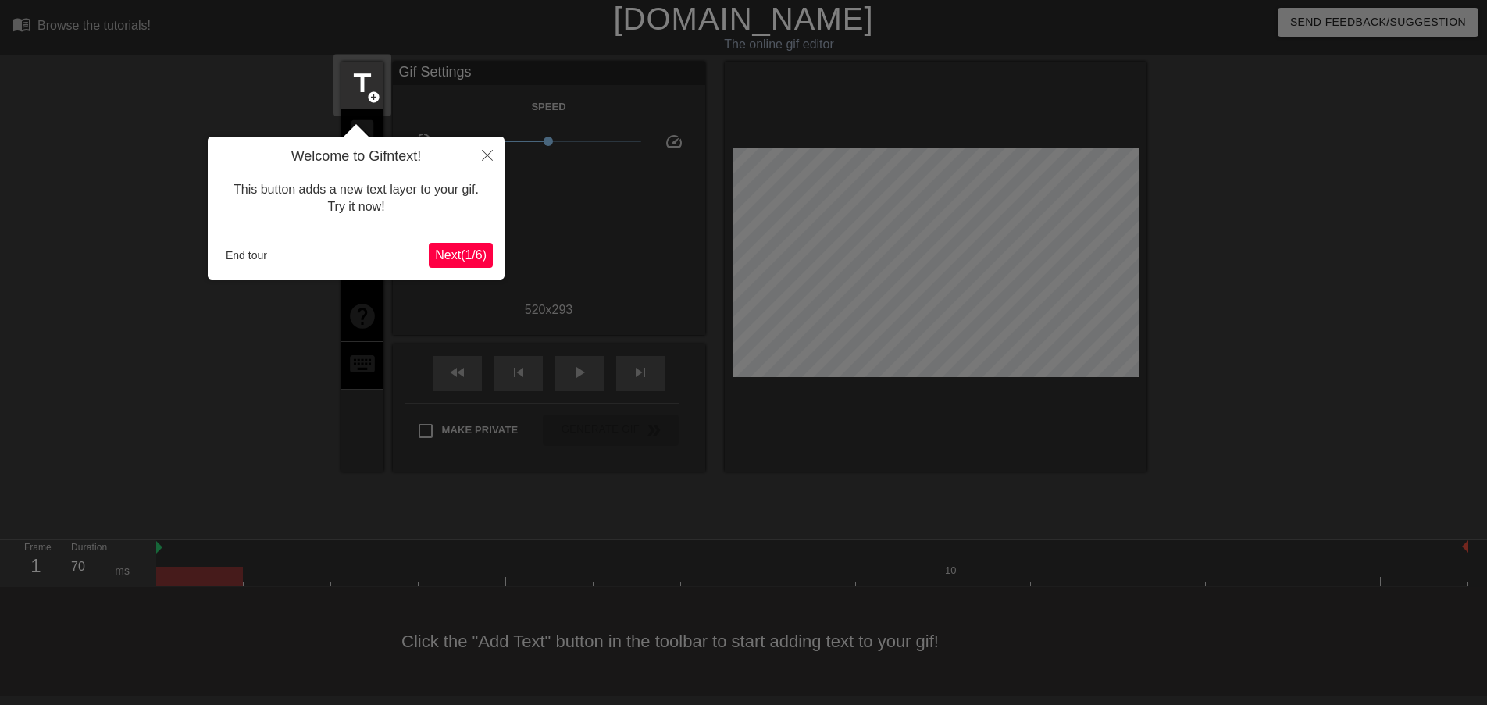
click at [456, 255] on span "Next ( 1 / 6 )" at bounding box center [461, 254] width 52 height 13
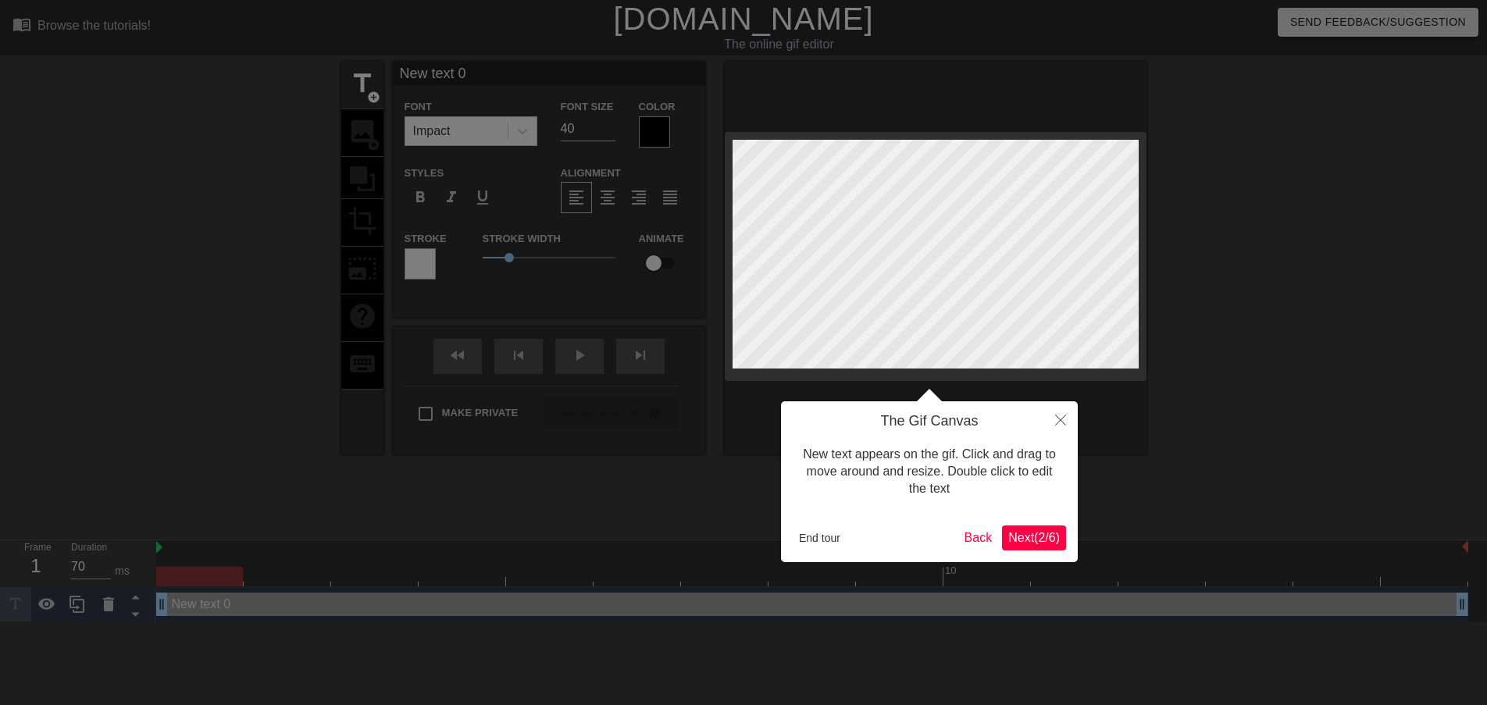
click at [1032, 545] on button "Next ( 2 / 6 )" at bounding box center [1034, 538] width 64 height 25
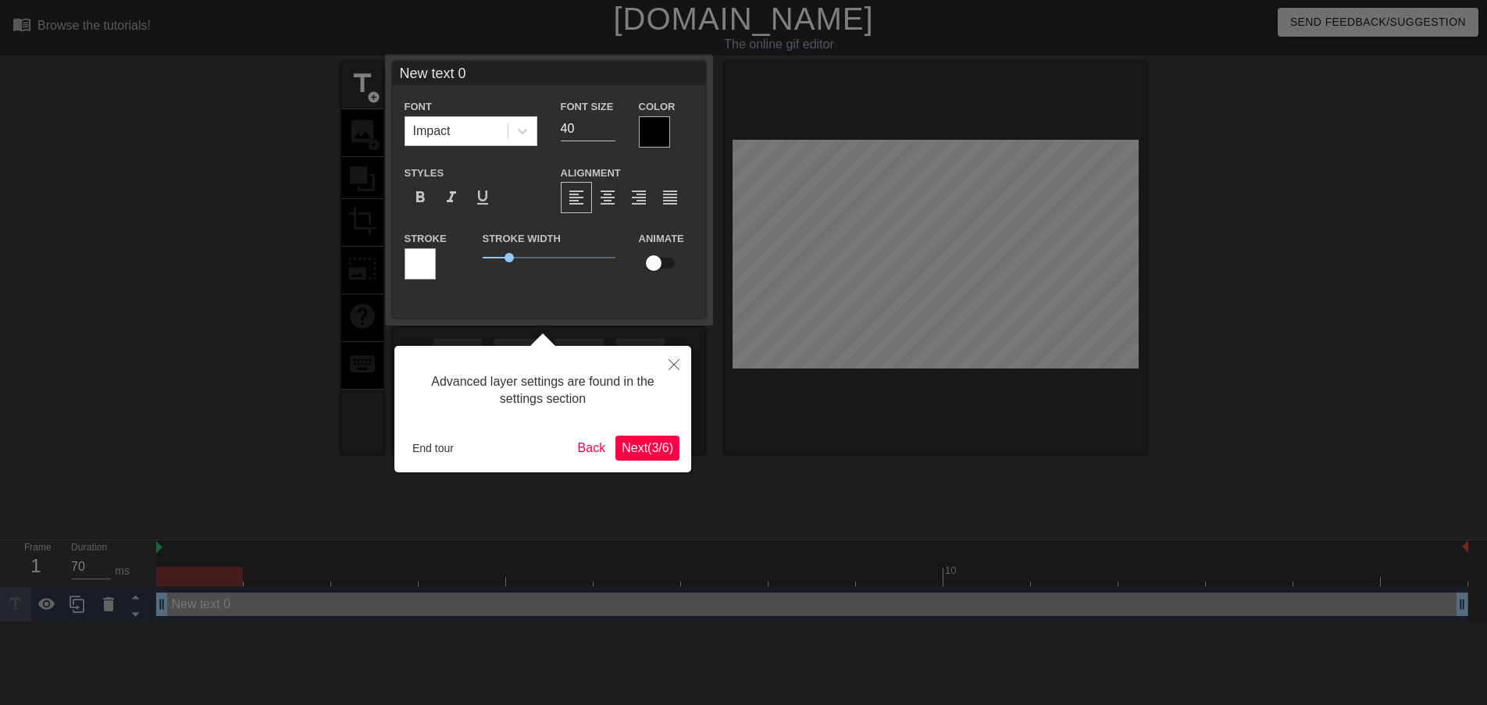
click at [636, 454] on span "Next ( 3 / 6 )" at bounding box center [648, 447] width 52 height 13
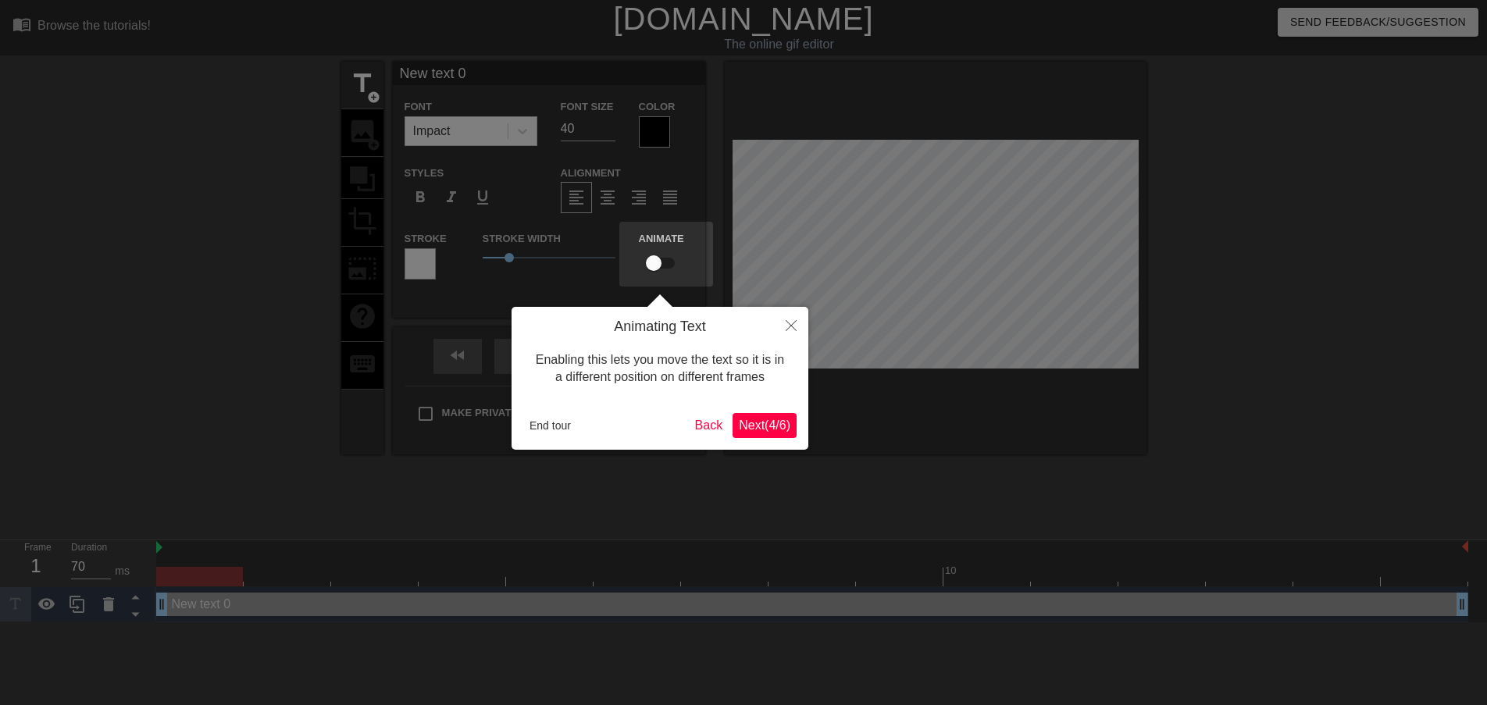
click at [769, 419] on span "Next ( 4 / 6 )" at bounding box center [765, 425] width 52 height 13
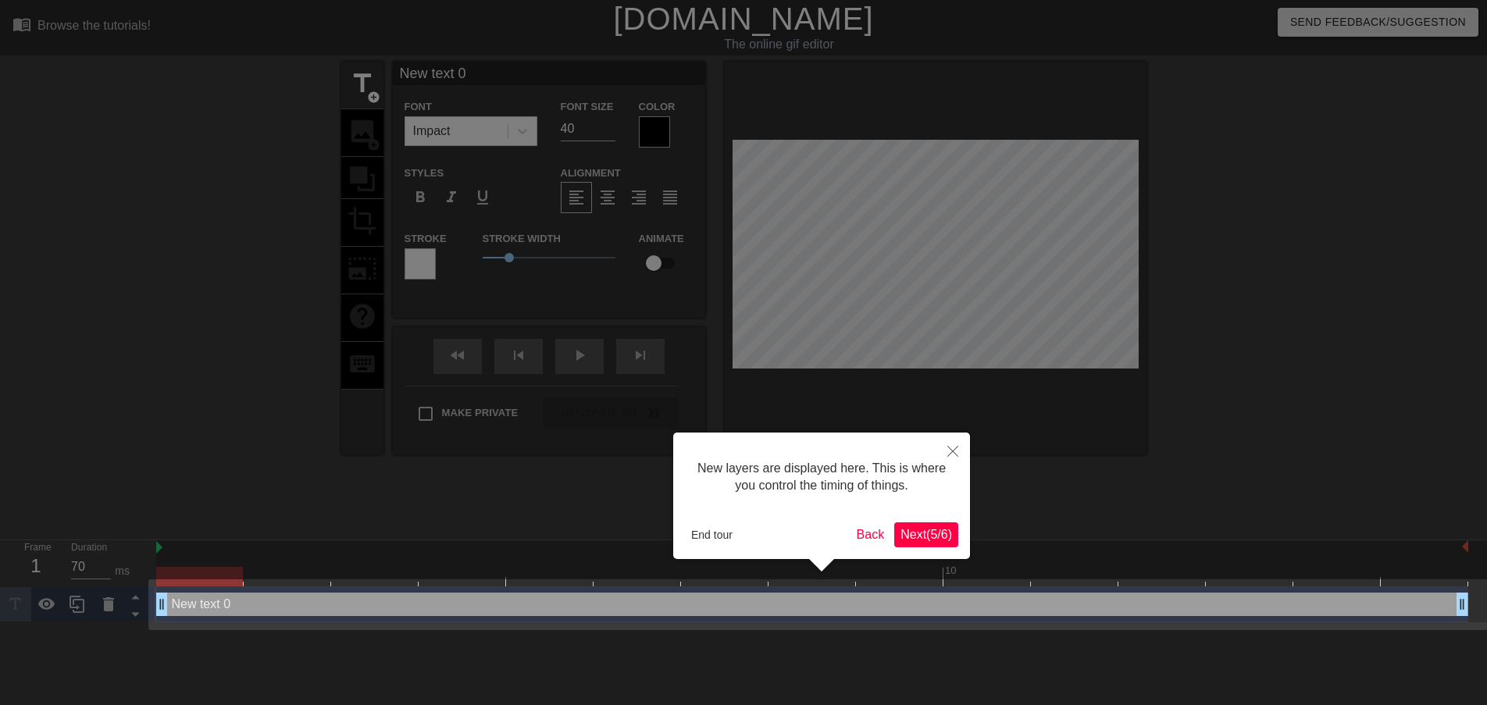
click at [945, 530] on span "Next ( 5 / 6 )" at bounding box center [926, 534] width 52 height 13
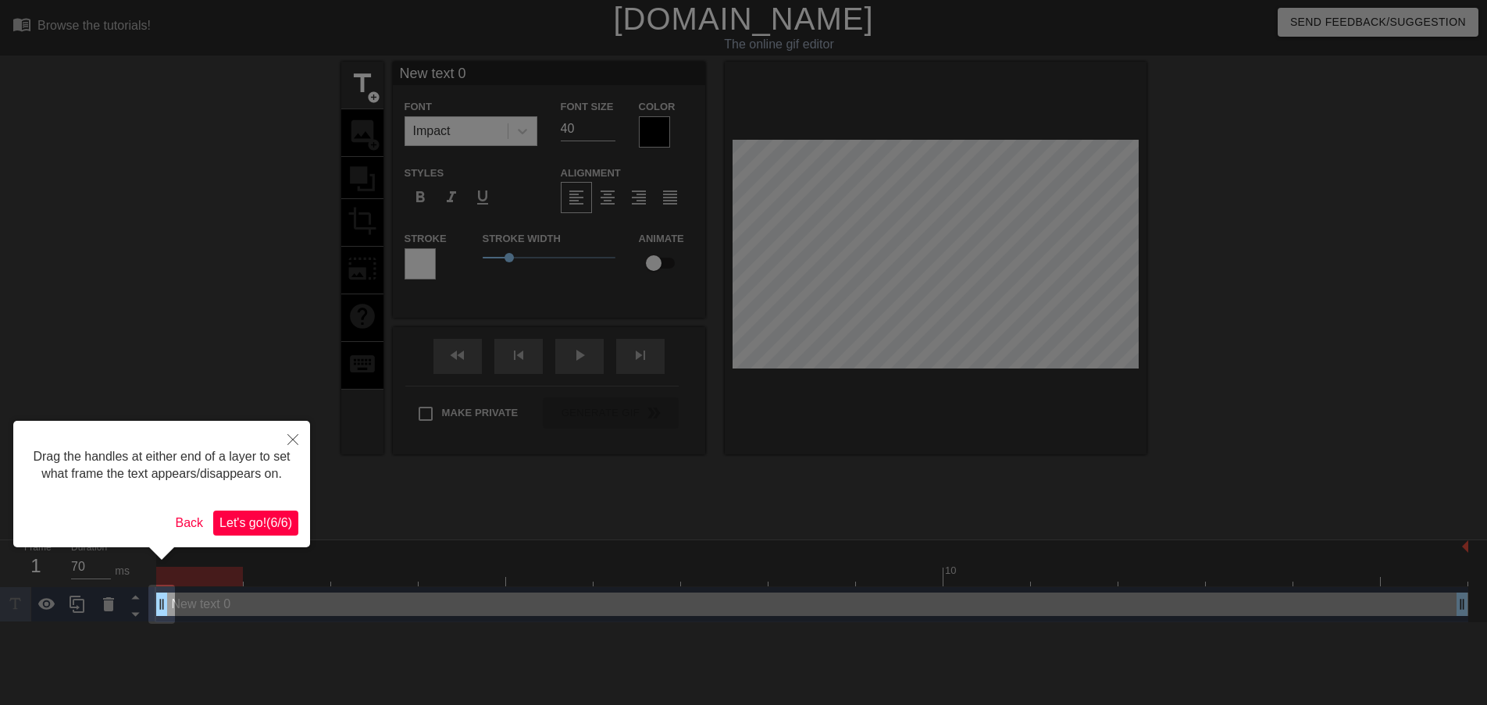
click at [271, 529] on span "Let's go! ( 6 / 6 )" at bounding box center [255, 522] width 73 height 13
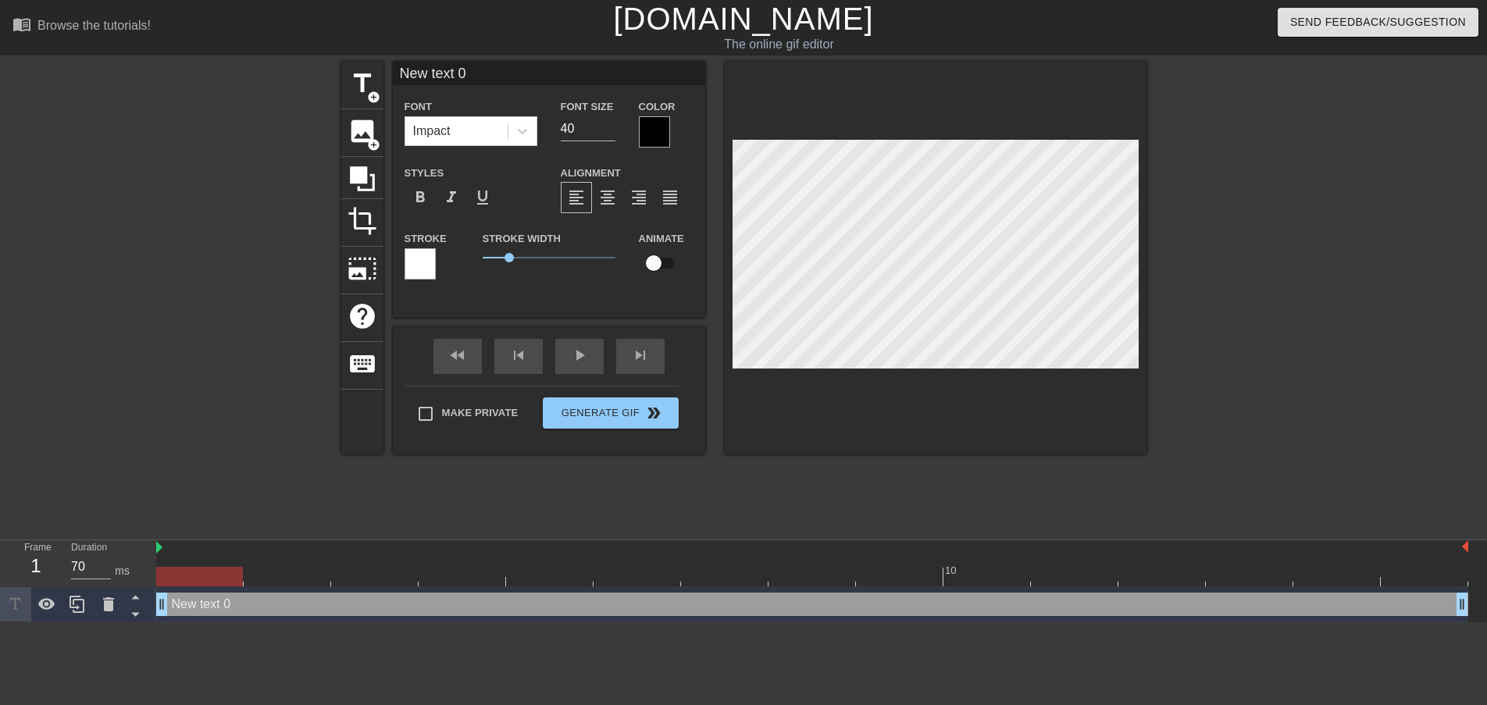
drag, startPoint x: 937, startPoint y: 608, endPoint x: 817, endPoint y: 607, distance: 120.3
click at [817, 607] on div "New text 0 drag_handle drag_handle" at bounding box center [812, 604] width 1312 height 23
click at [84, 572] on input "70" at bounding box center [91, 566] width 40 height 25
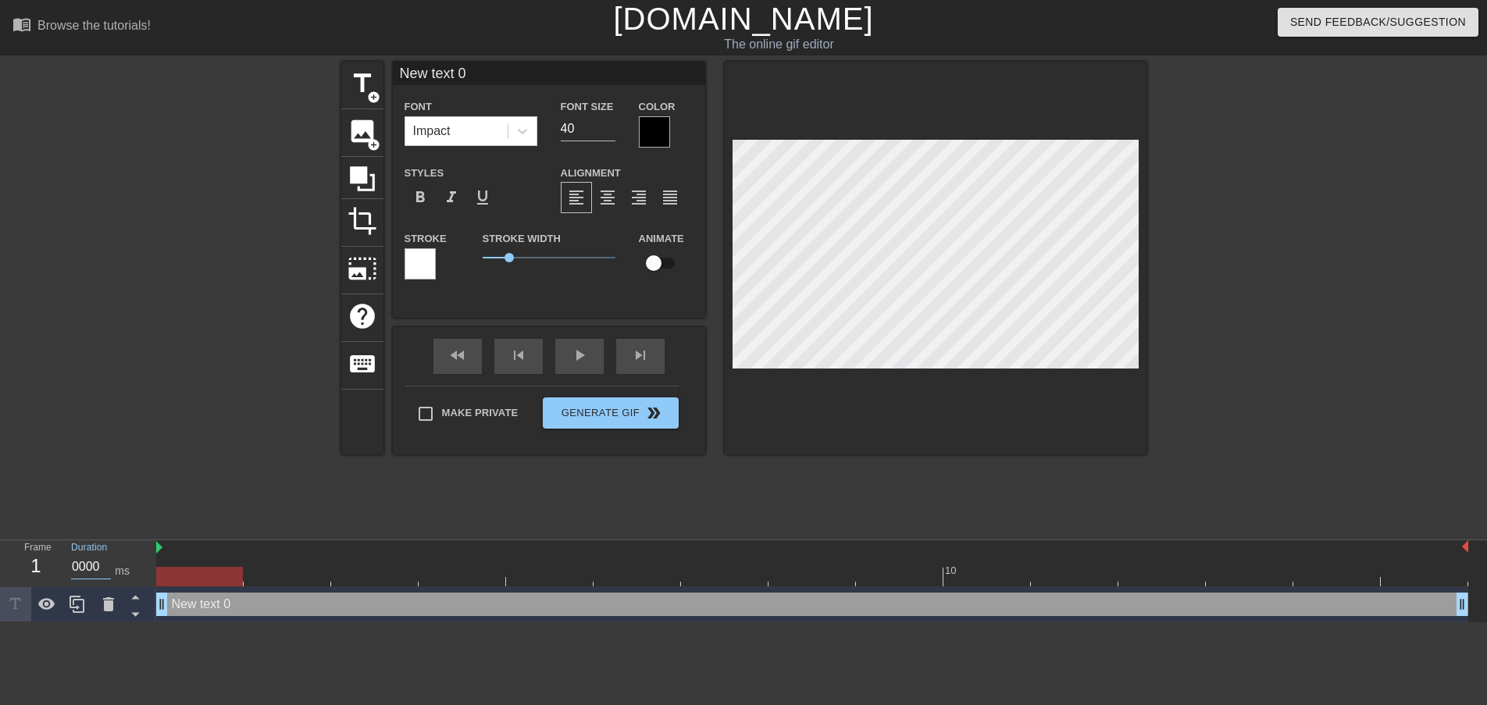
type input "20000"
click at [148, 488] on div at bounding box center [205, 296] width 234 height 469
